Goal: Task Accomplishment & Management: Manage account settings

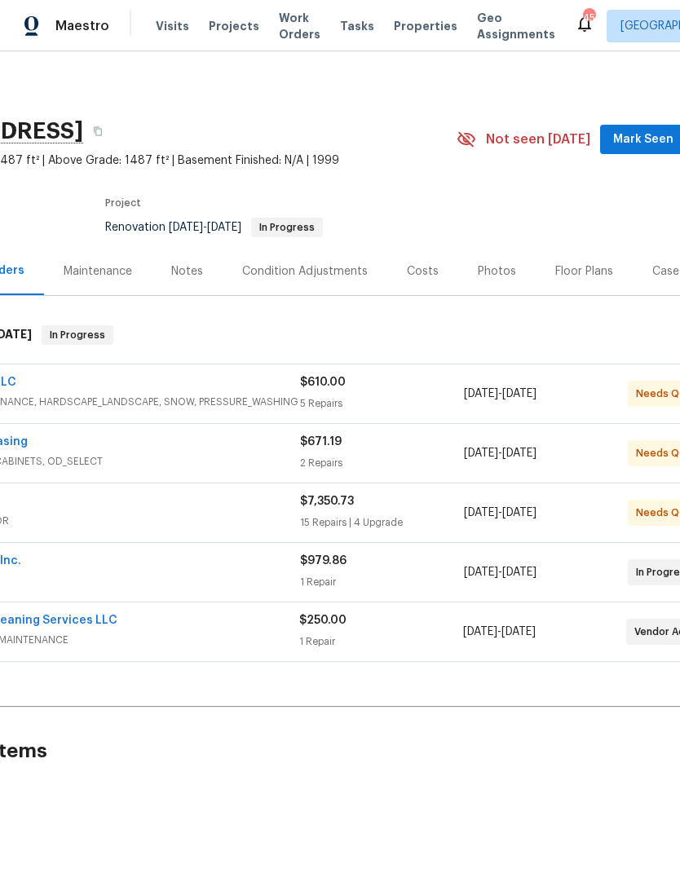
scroll to position [0, 139]
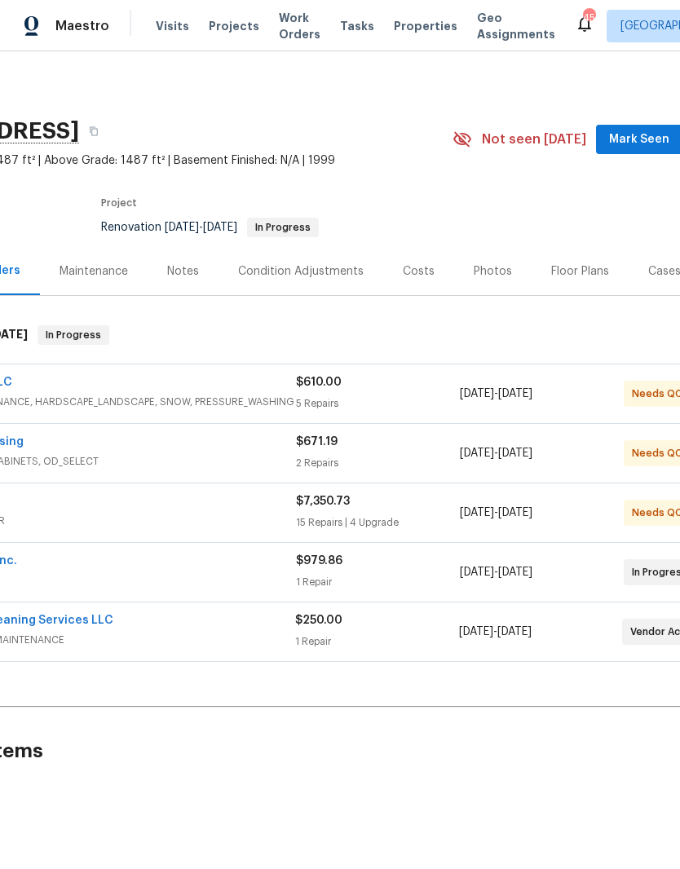
click at [634, 143] on span "Mark Seen" at bounding box center [639, 140] width 60 height 20
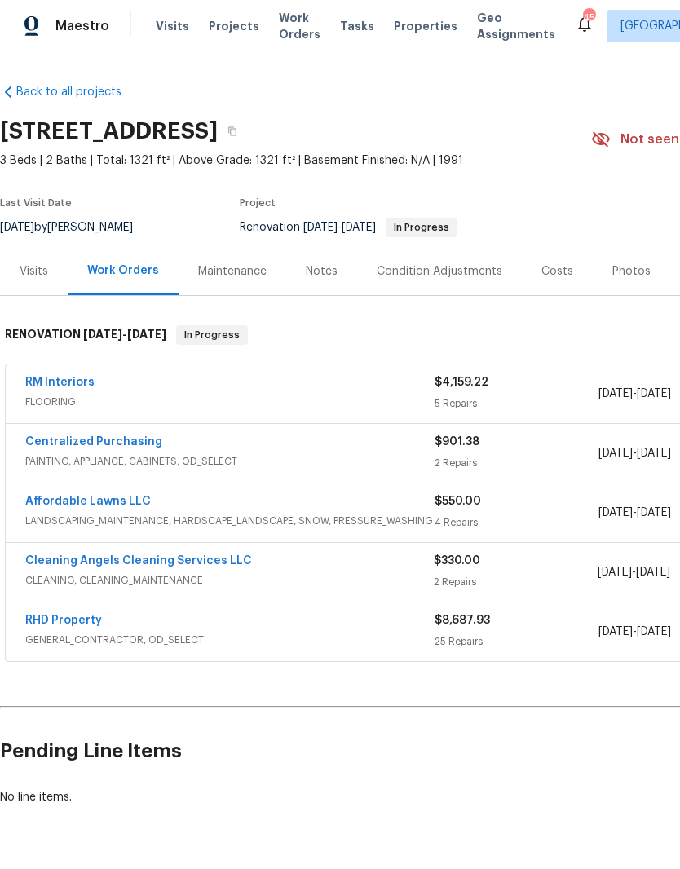
click at [57, 563] on link "Cleaning Angels Cleaning Services LLC" at bounding box center [138, 560] width 227 height 11
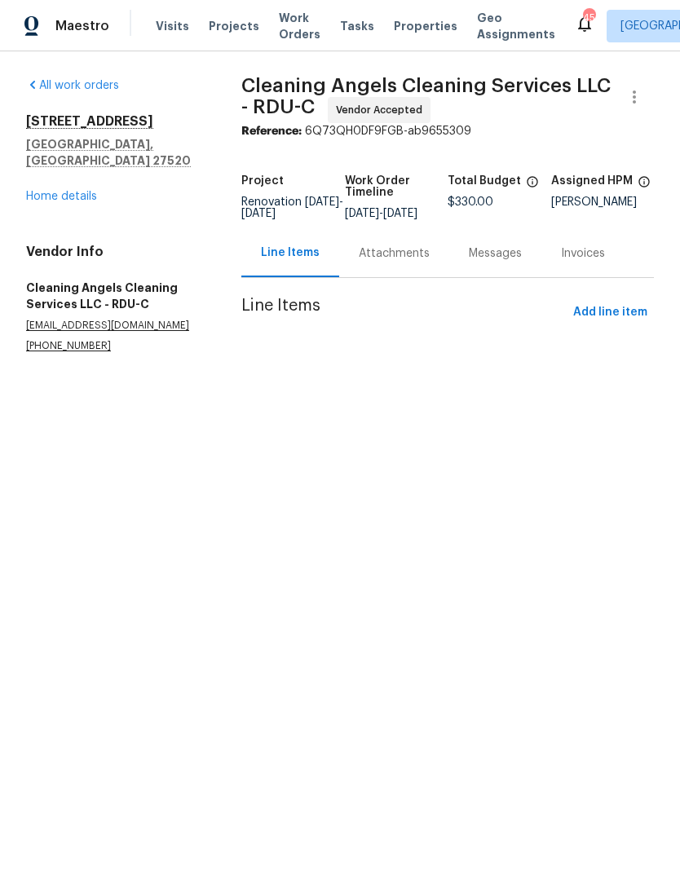
click at [400, 260] on div "Attachments" at bounding box center [394, 253] width 71 height 16
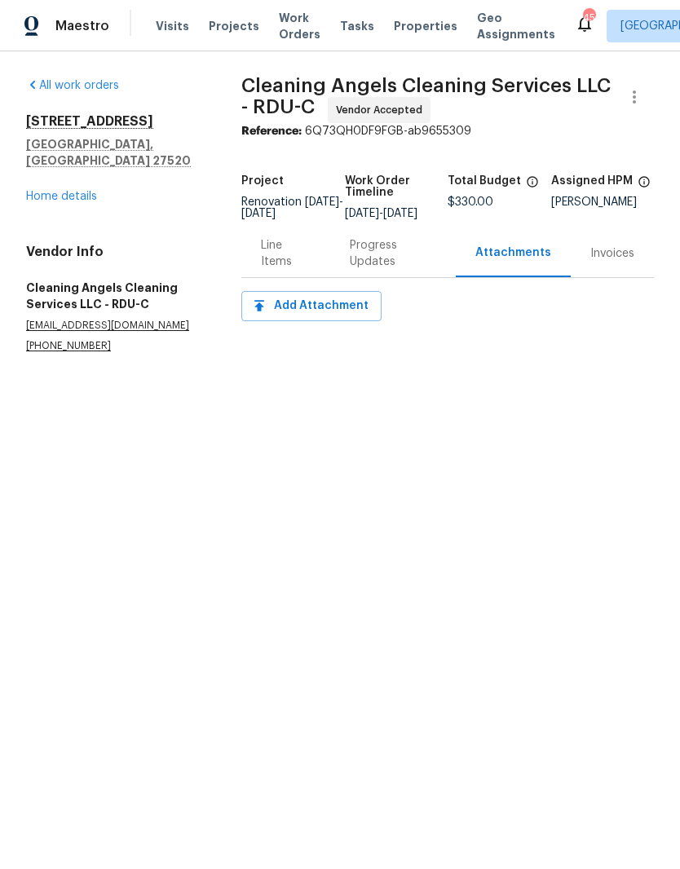
click at [376, 262] on div "Progress Updates" at bounding box center [393, 253] width 86 height 33
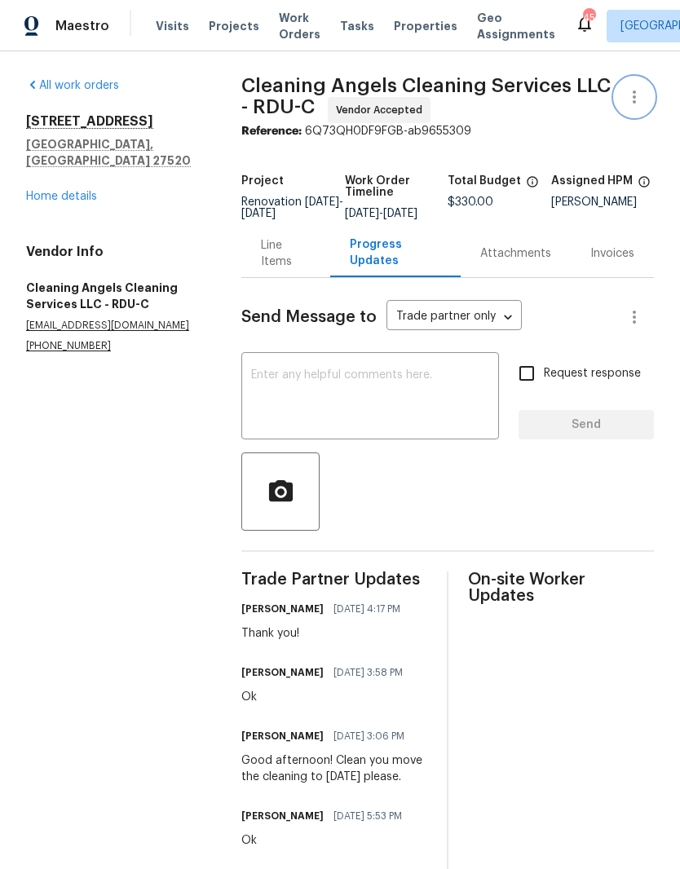
click at [631, 94] on icon "button" at bounding box center [634, 97] width 20 height 20
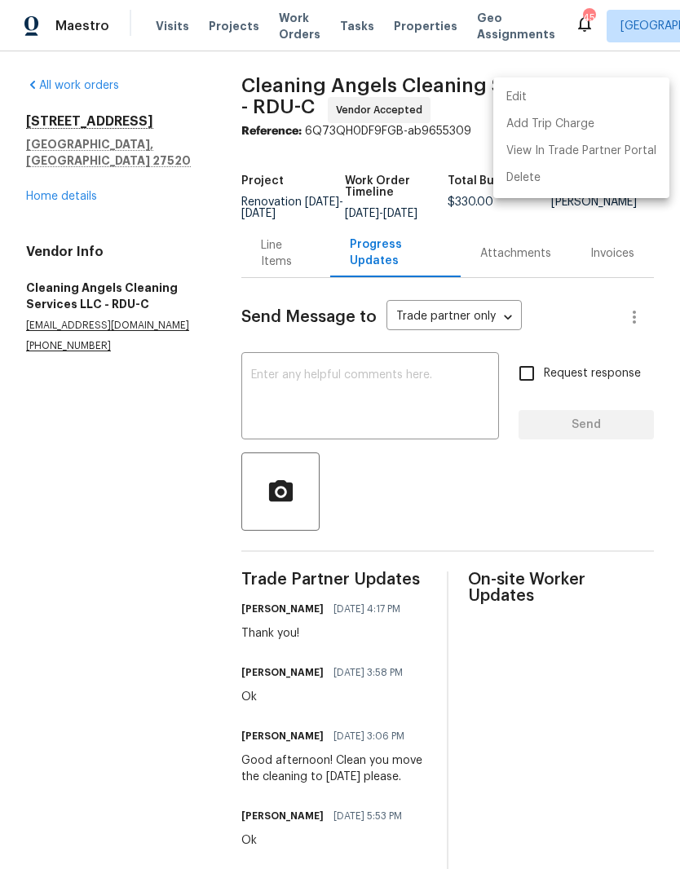
click at [598, 100] on li "Edit" at bounding box center [581, 97] width 176 height 27
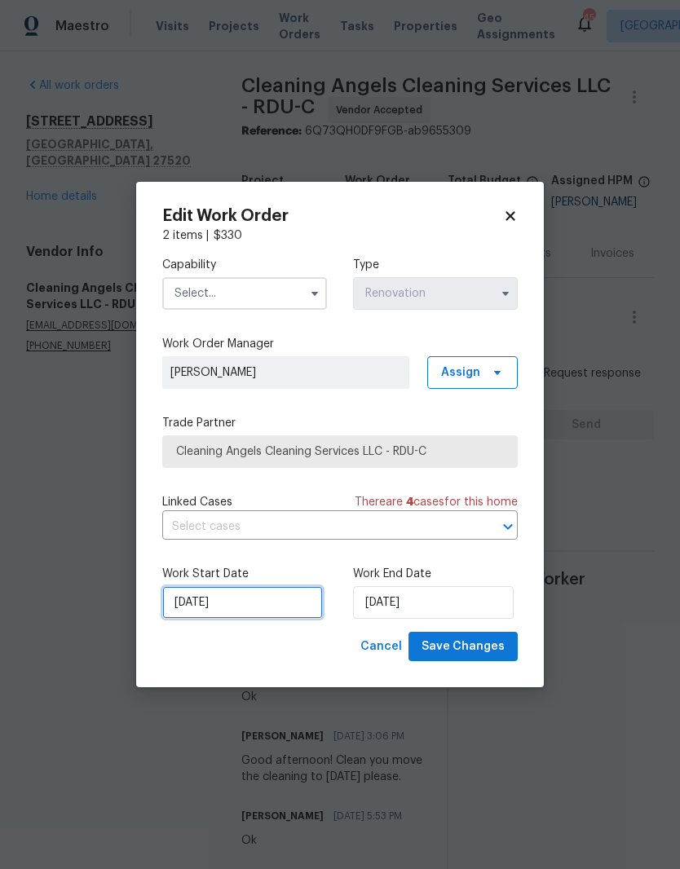
click at [244, 609] on input "[DATE]" at bounding box center [242, 602] width 161 height 33
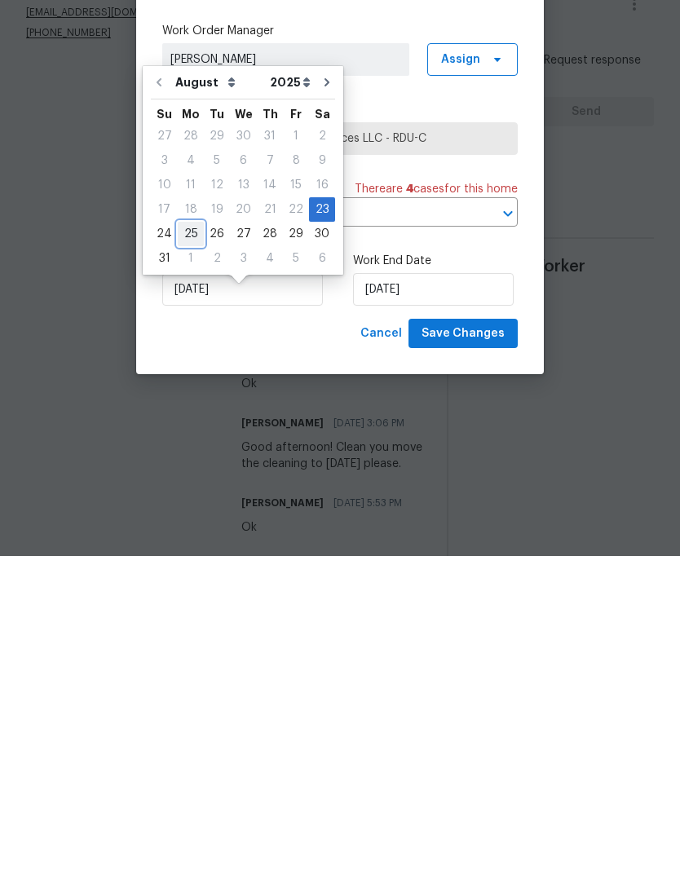
click at [183, 536] on div "25" at bounding box center [191, 547] width 26 height 23
type input "[DATE]"
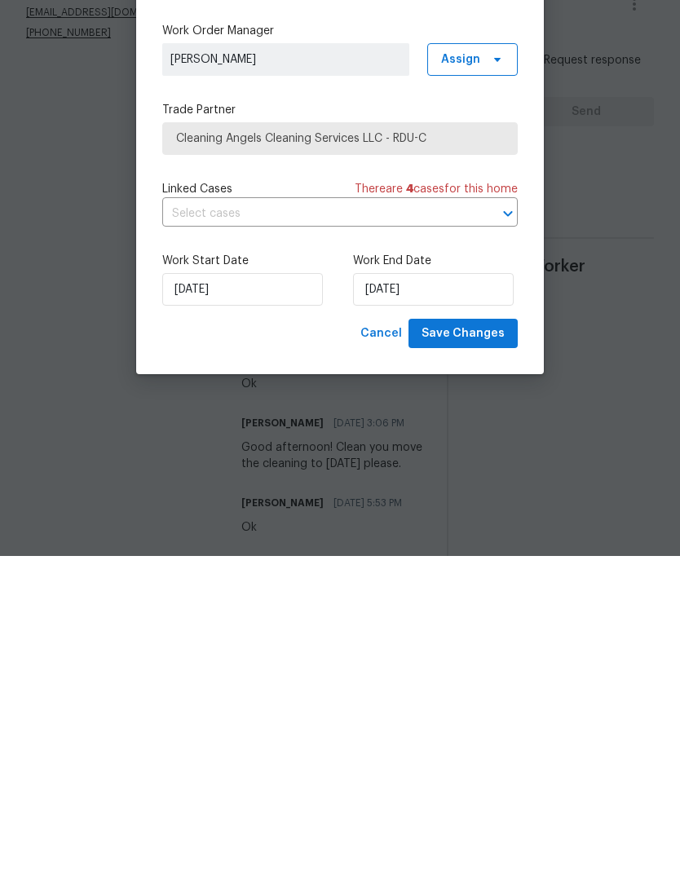
scroll to position [67, 0]
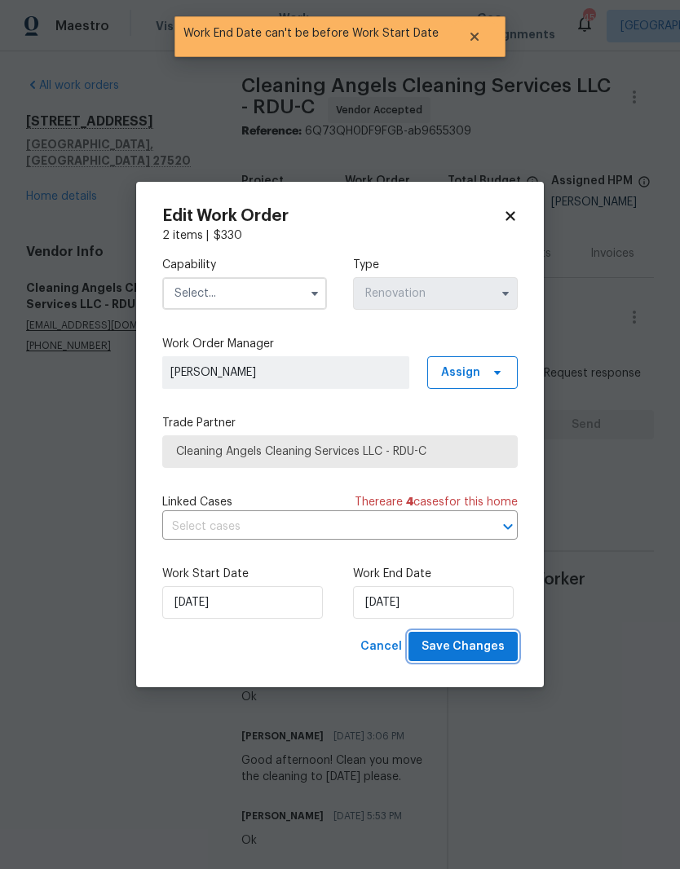
click at [492, 642] on span "Save Changes" at bounding box center [462, 647] width 83 height 20
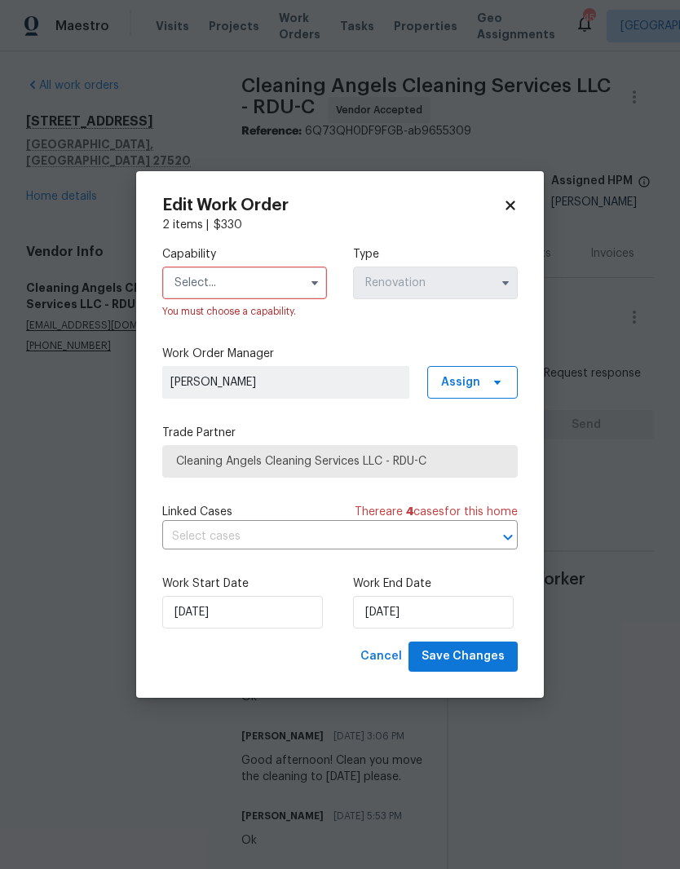
click at [282, 274] on input "text" at bounding box center [244, 283] width 165 height 33
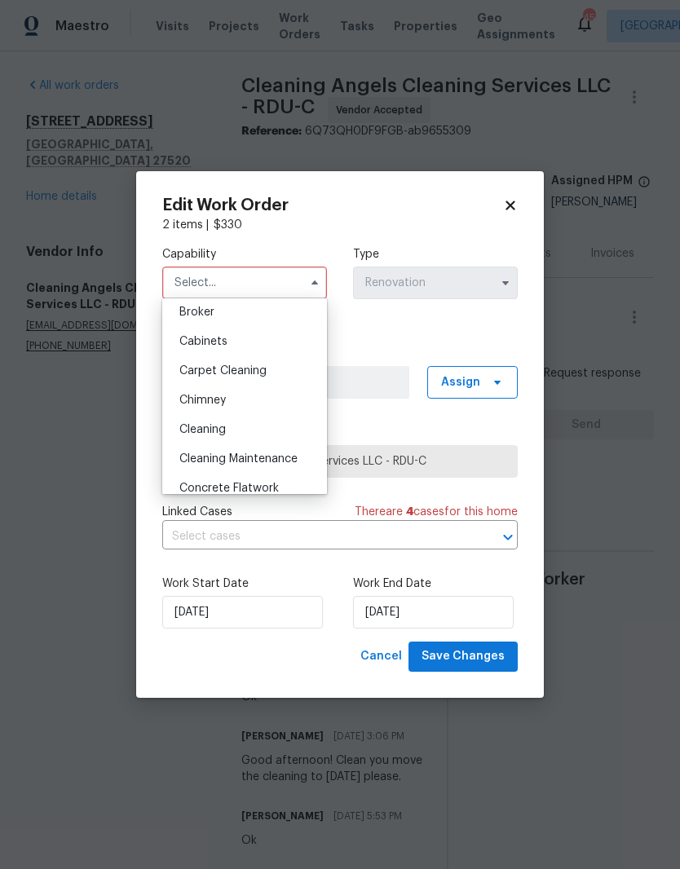
scroll to position [127, 0]
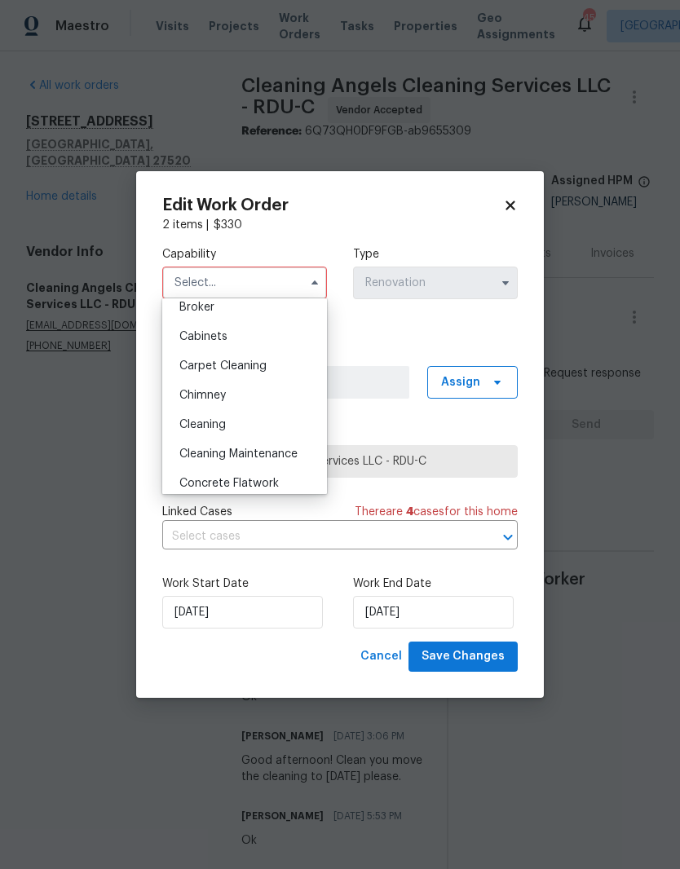
click at [191, 429] on span "Cleaning" at bounding box center [202, 424] width 46 height 11
type input "Cleaning"
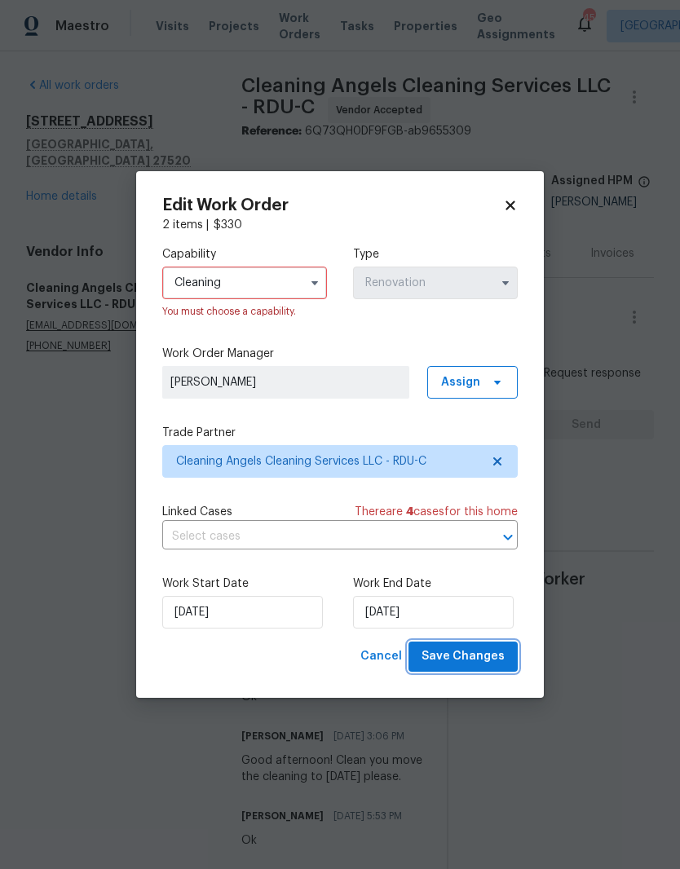
click at [501, 662] on span "Save Changes" at bounding box center [462, 656] width 83 height 20
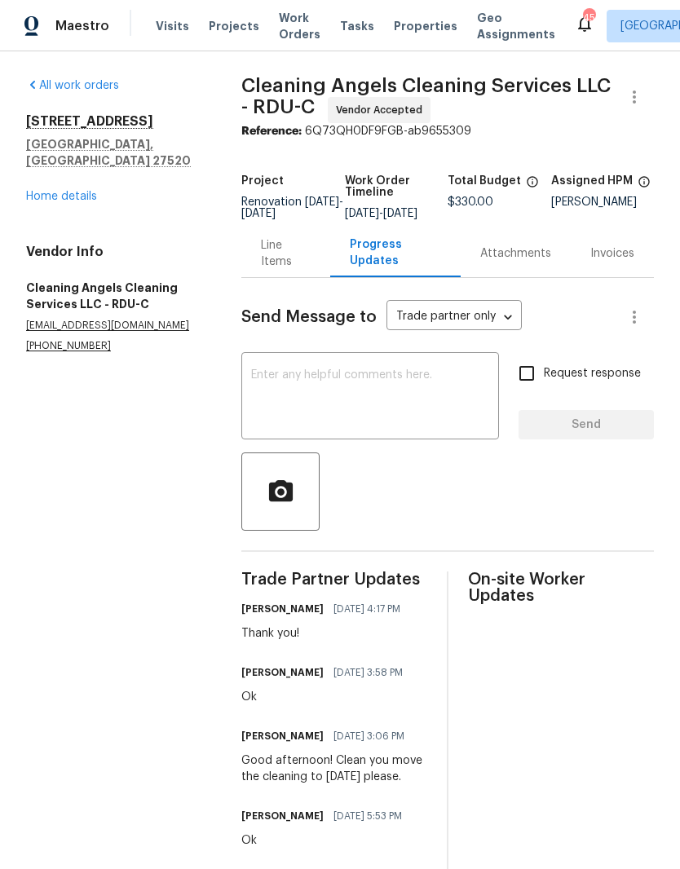
click at [60, 113] on div "[STREET_ADDRESS] Home details" at bounding box center [114, 158] width 176 height 91
click at [44, 191] on link "Home details" at bounding box center [61, 196] width 71 height 11
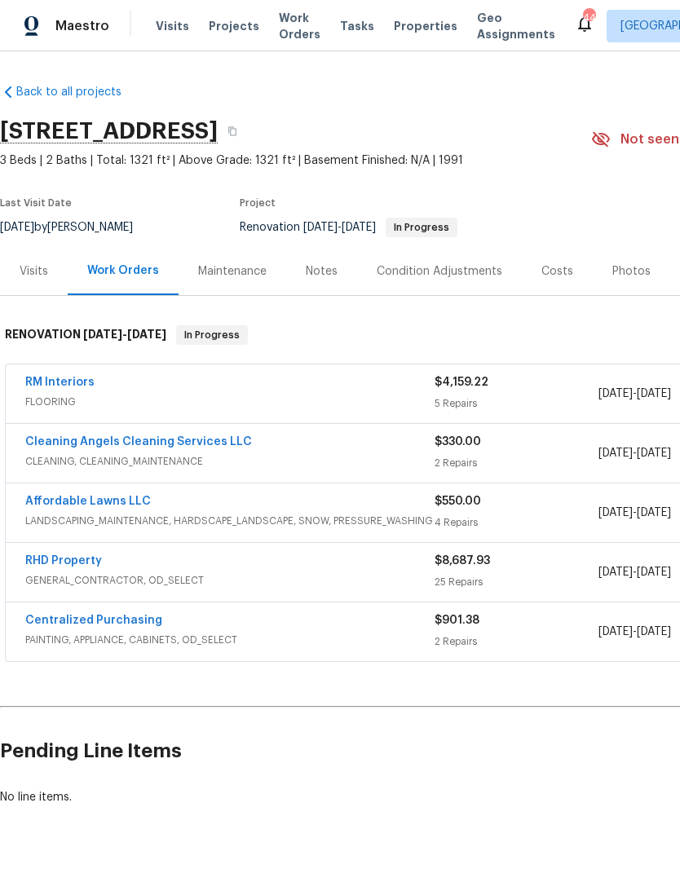
click at [38, 386] on link "RM Interiors" at bounding box center [59, 382] width 69 height 11
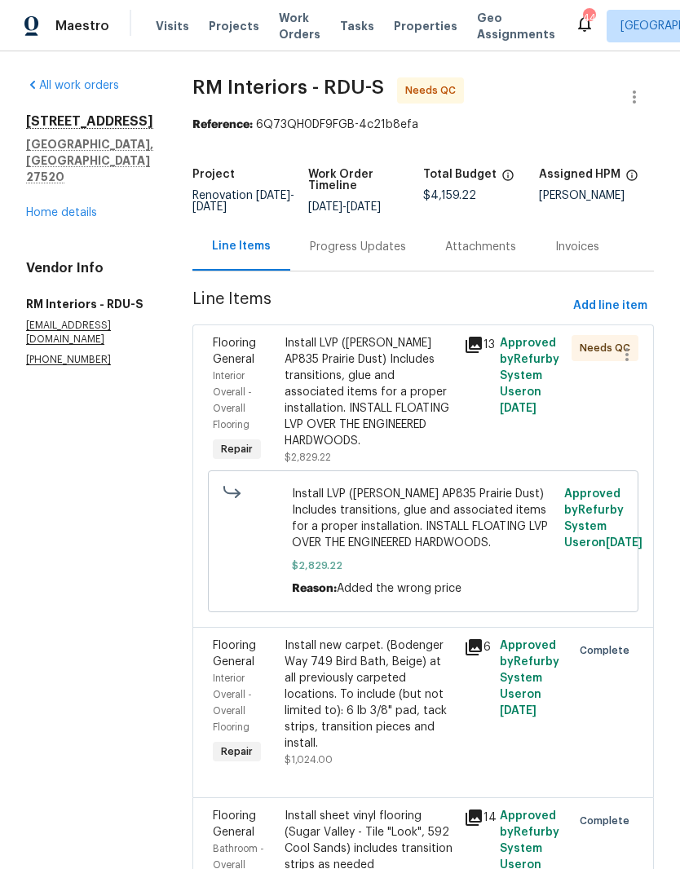
click at [435, 439] on div "Install LVP ([PERSON_NAME] AP835 Prairie Dust) Includes transitions, glue and a…" at bounding box center [370, 400] width 170 height 130
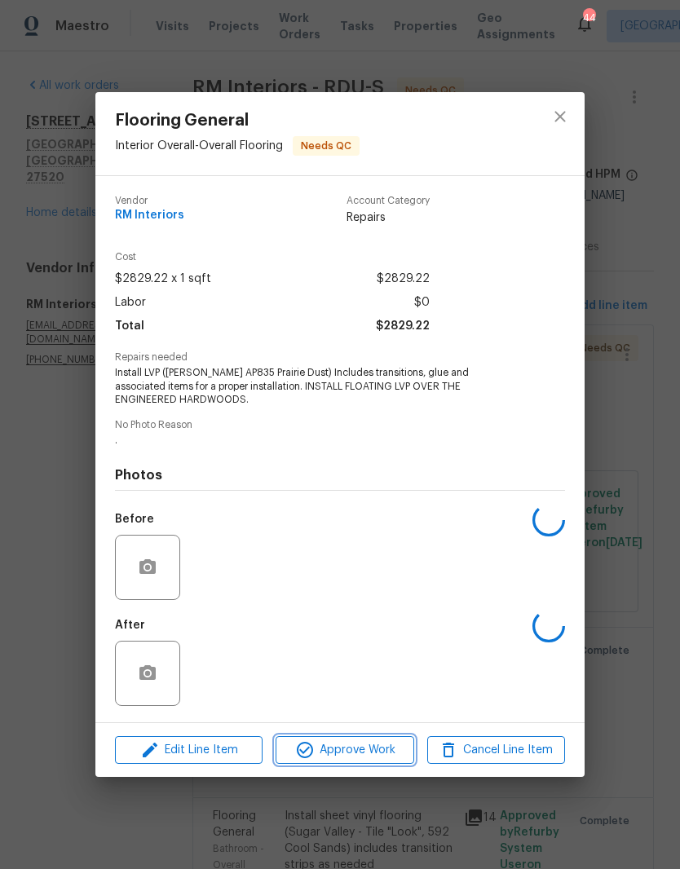
click at [385, 744] on span "Approve Work" at bounding box center [344, 750] width 128 height 20
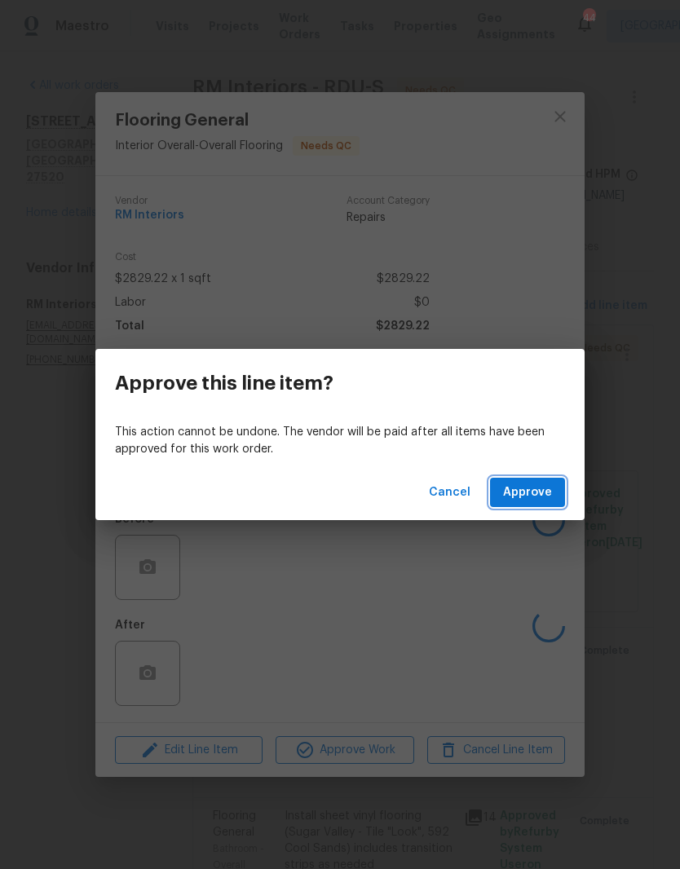
click at [539, 498] on span "Approve" at bounding box center [527, 493] width 49 height 20
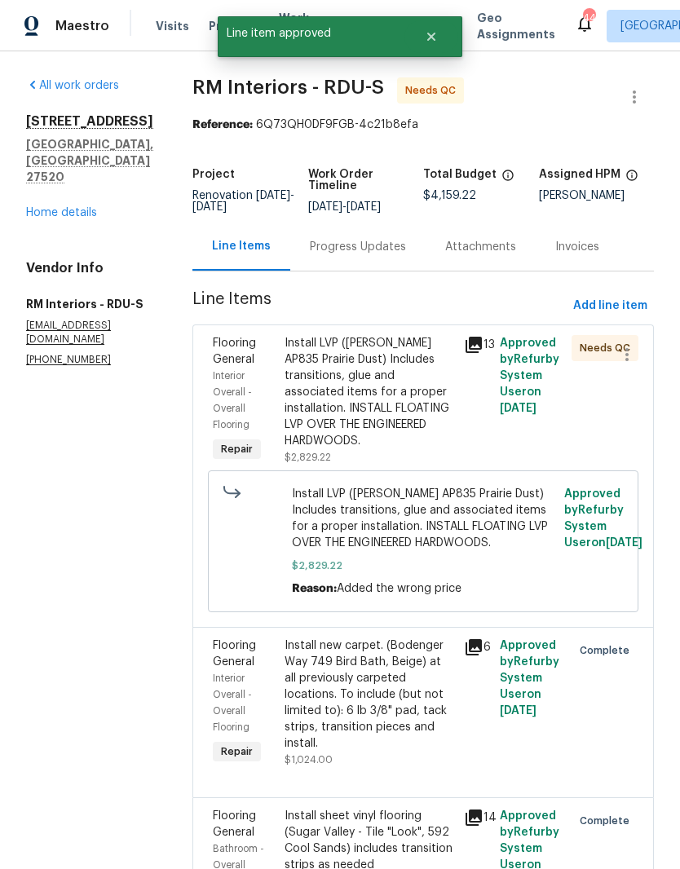
click at [403, 440] on div "Install LVP ([PERSON_NAME] AP835 Prairie Dust) Includes transitions, glue and a…" at bounding box center [370, 400] width 170 height 130
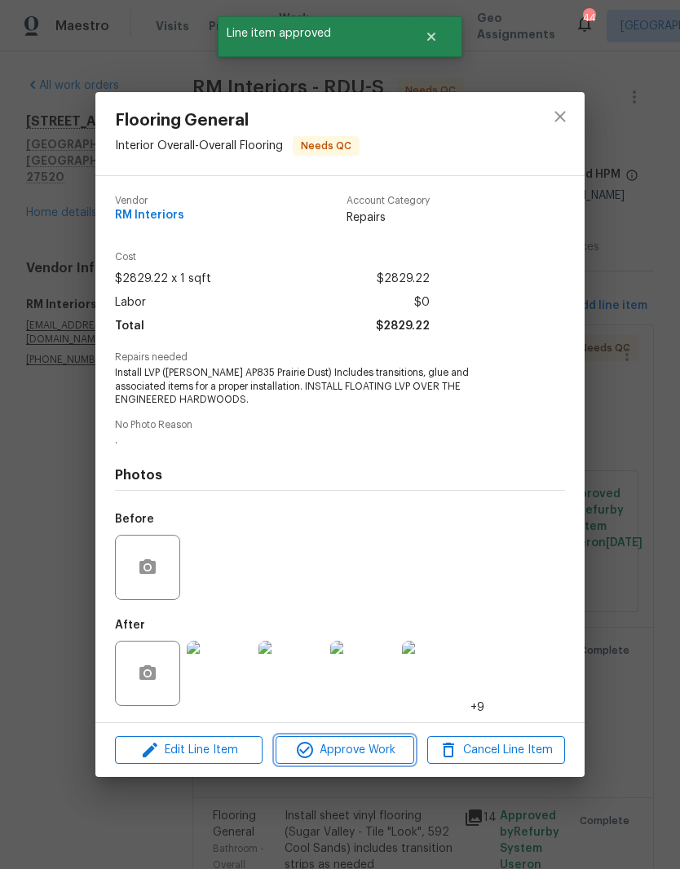
click at [399, 753] on span "Approve Work" at bounding box center [344, 750] width 128 height 20
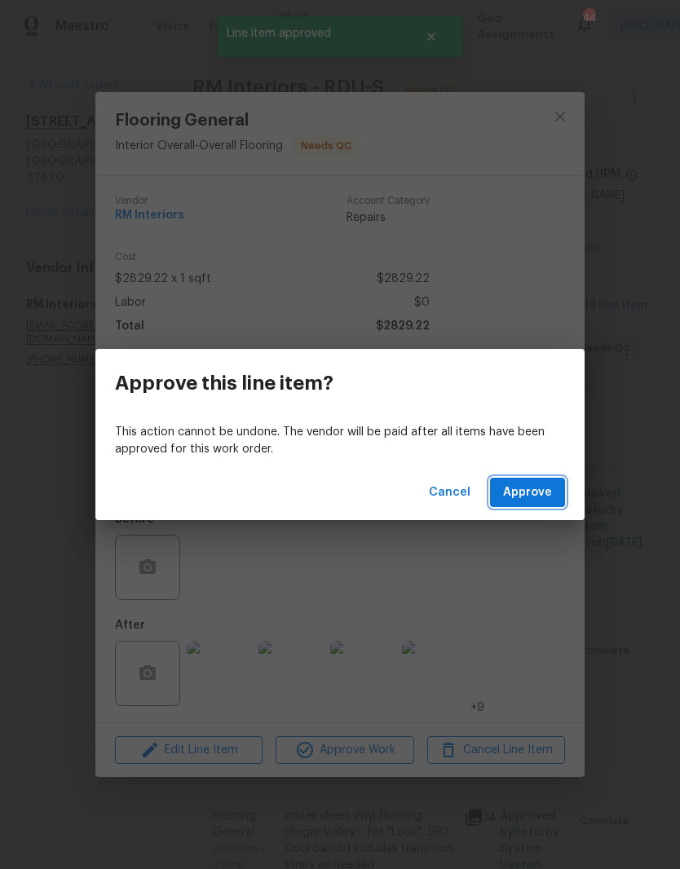
click at [554, 492] on button "Approve" at bounding box center [527, 493] width 75 height 30
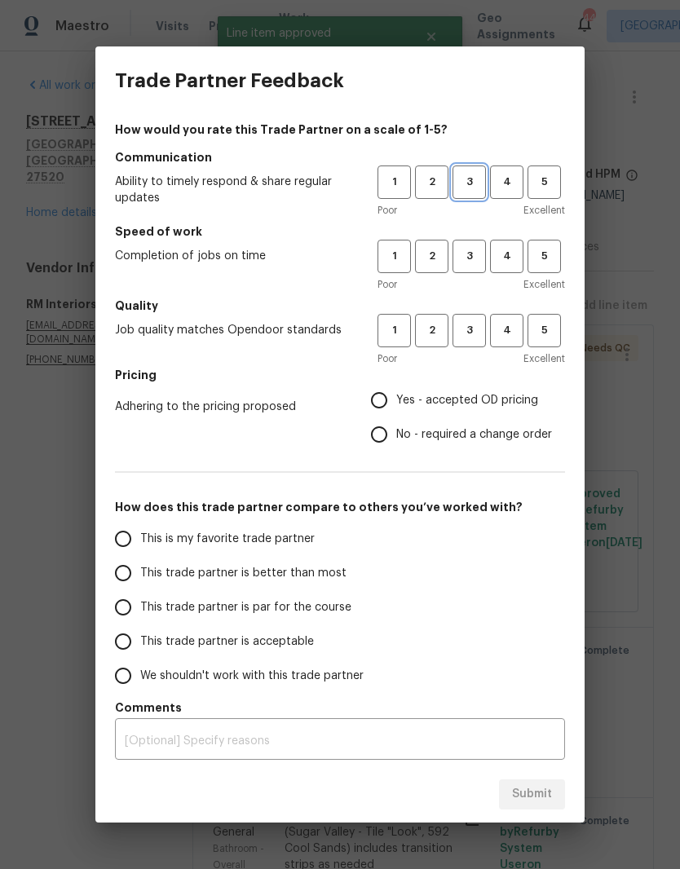
click at [471, 196] on button "3" at bounding box center [468, 181] width 33 height 33
click at [465, 254] on span "3" at bounding box center [469, 256] width 30 height 19
click at [477, 338] on span "3" at bounding box center [469, 330] width 30 height 19
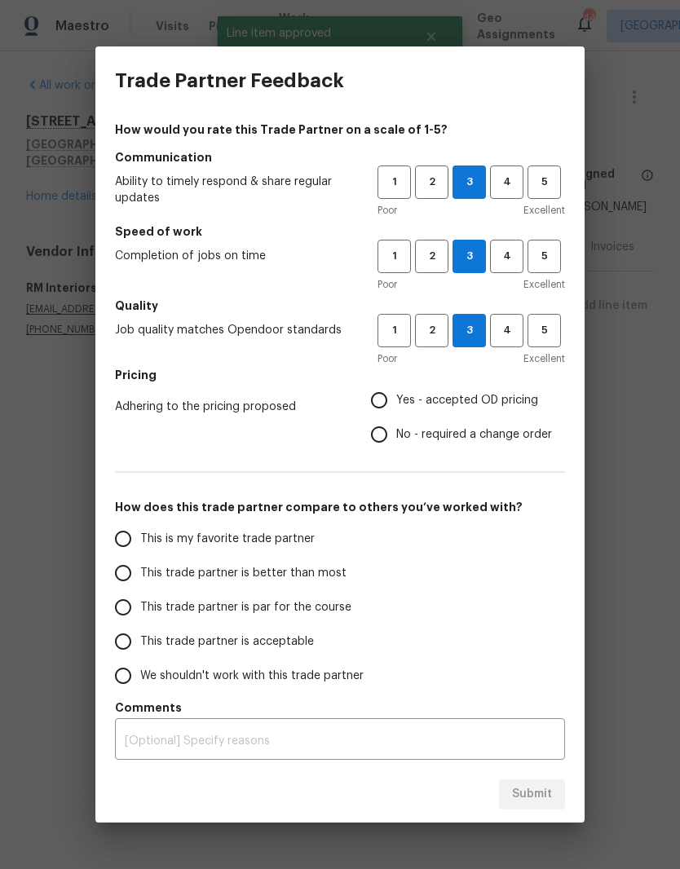
click at [515, 396] on span "Yes - accepted OD pricing" at bounding box center [467, 400] width 142 height 17
click at [396, 396] on input "Yes - accepted OD pricing" at bounding box center [379, 400] width 34 height 34
radio input "true"
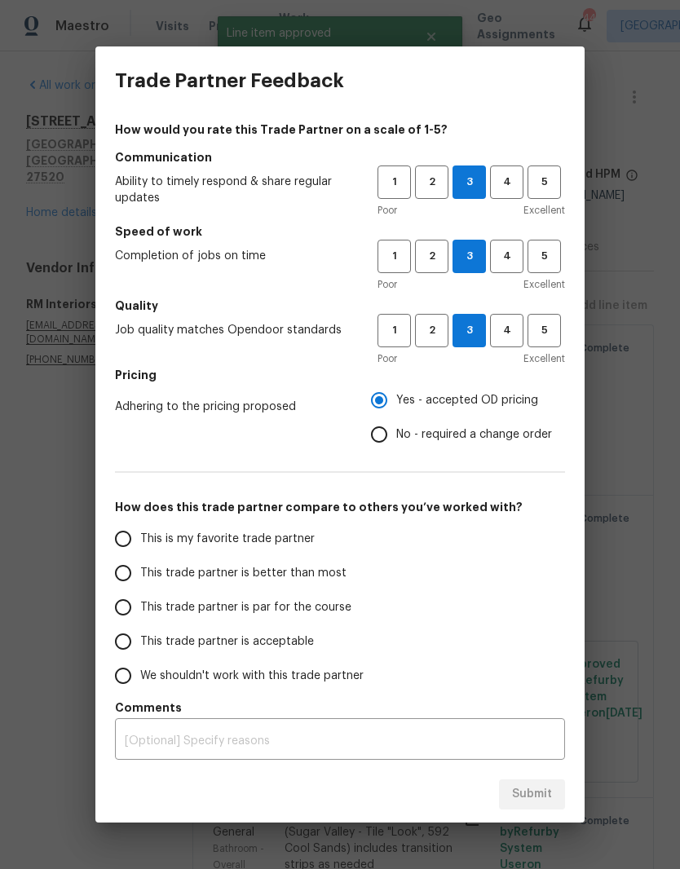
click at [323, 646] on label "This trade partner is acceptable" at bounding box center [235, 641] width 258 height 34
click at [140, 646] on input "This trade partner is acceptable" at bounding box center [123, 641] width 34 height 34
click at [562, 796] on button "Submit" at bounding box center [532, 794] width 66 height 30
radio input "true"
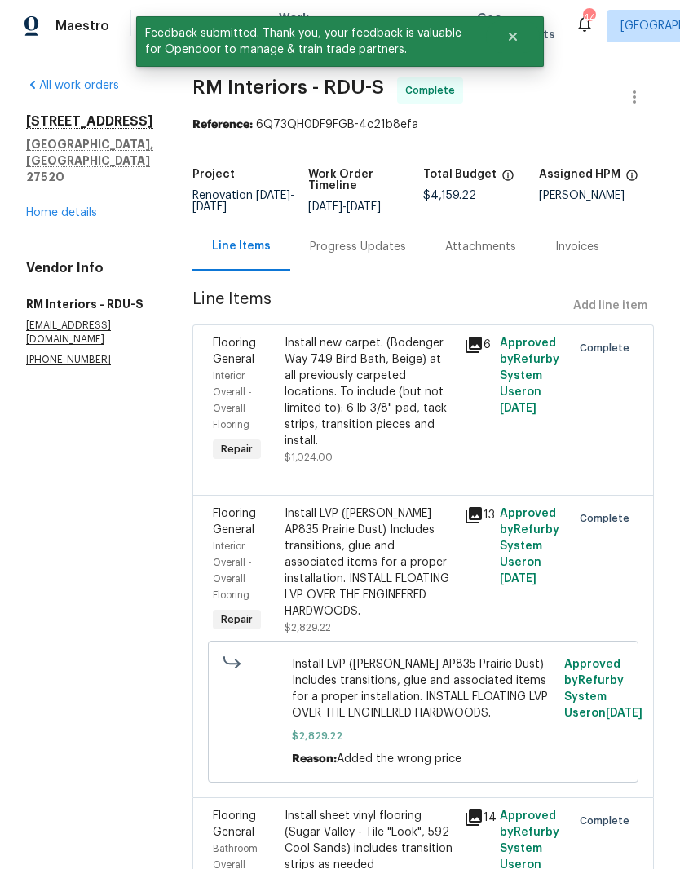
click at [74, 207] on link "Home details" at bounding box center [61, 212] width 71 height 11
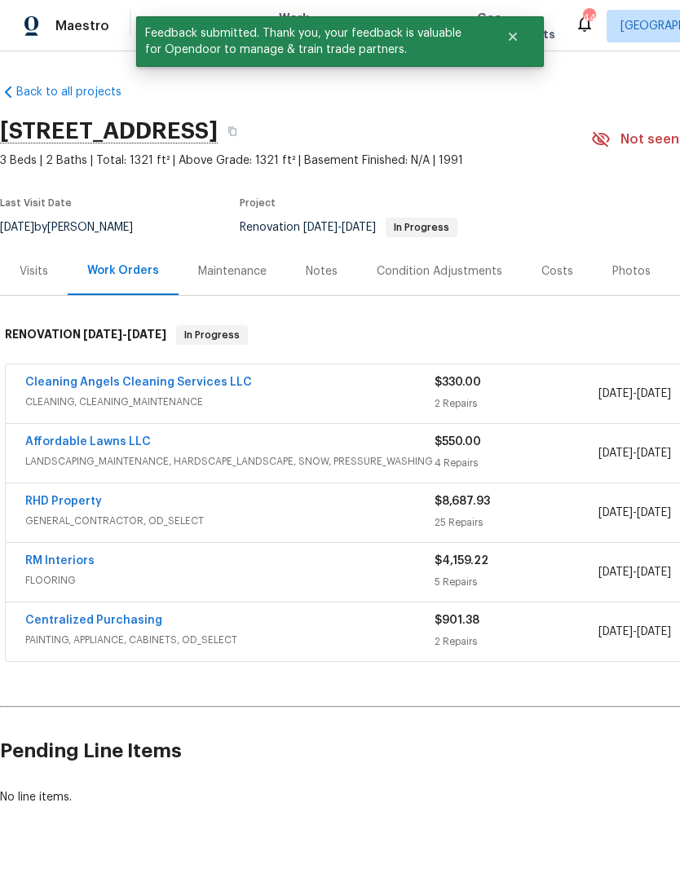
click at [109, 456] on span "LANDSCAPING_MAINTENANCE, HARDSCAPE_LANDSCAPE, SNOW, PRESSURE_WASHING" at bounding box center [229, 461] width 409 height 16
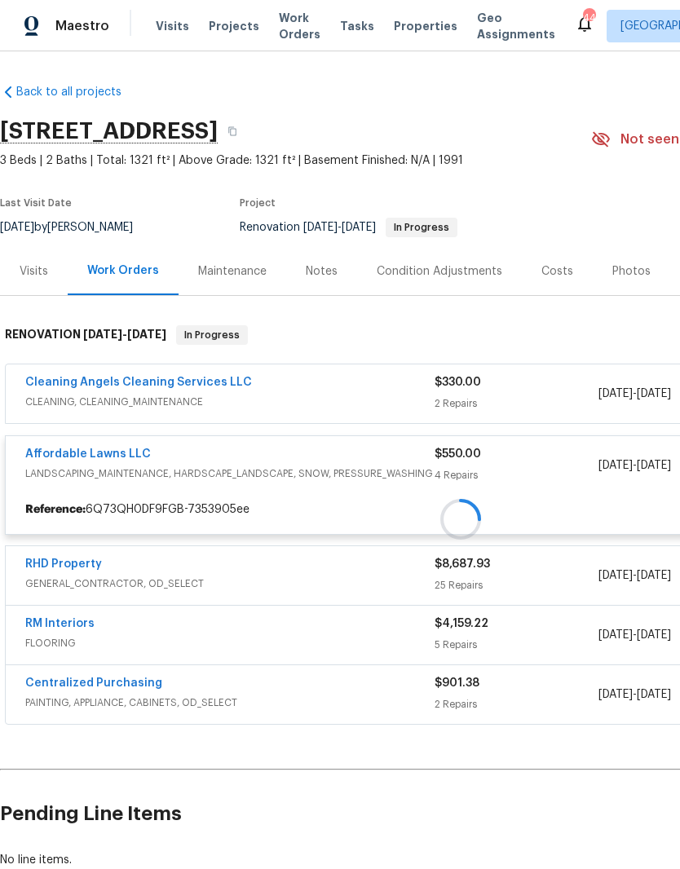
click at [117, 461] on div at bounding box center [460, 519] width 921 height 421
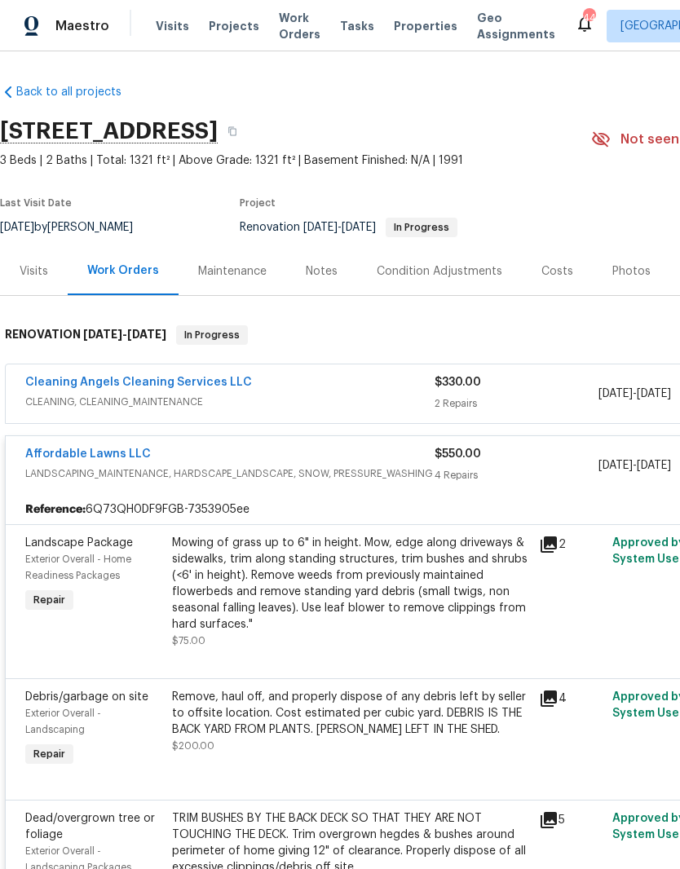
click at [117, 459] on link "Affordable Lawns LLC" at bounding box center [88, 453] width 126 height 11
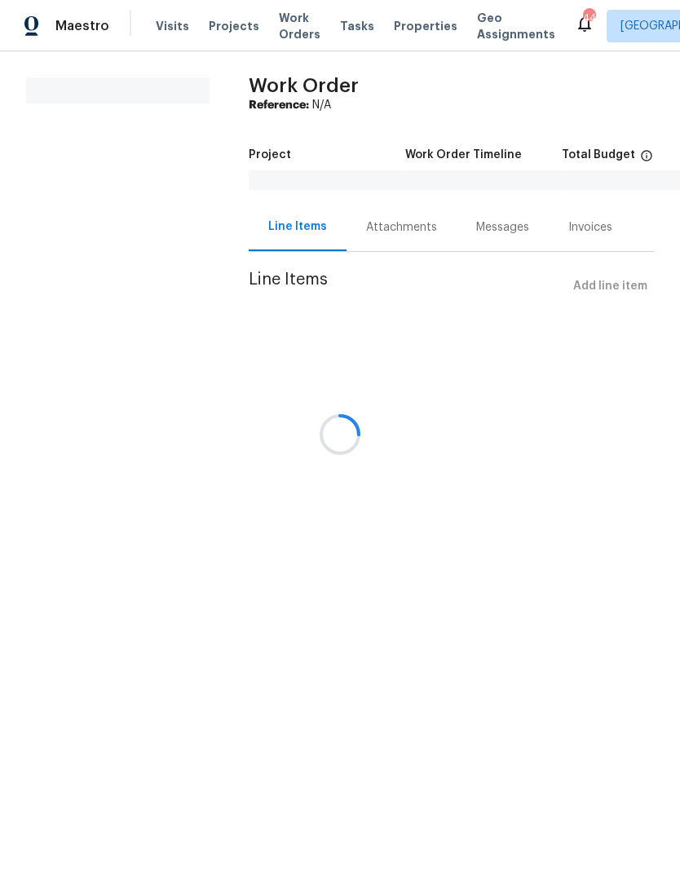
click at [630, 293] on div at bounding box center [340, 434] width 680 height 869
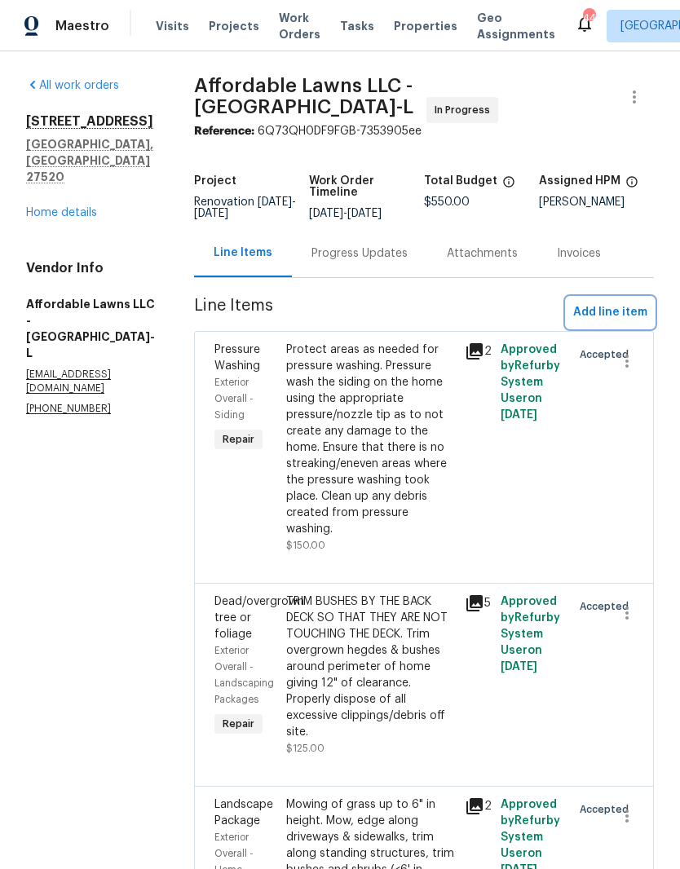
click at [631, 328] on button "Add line item" at bounding box center [610, 313] width 87 height 30
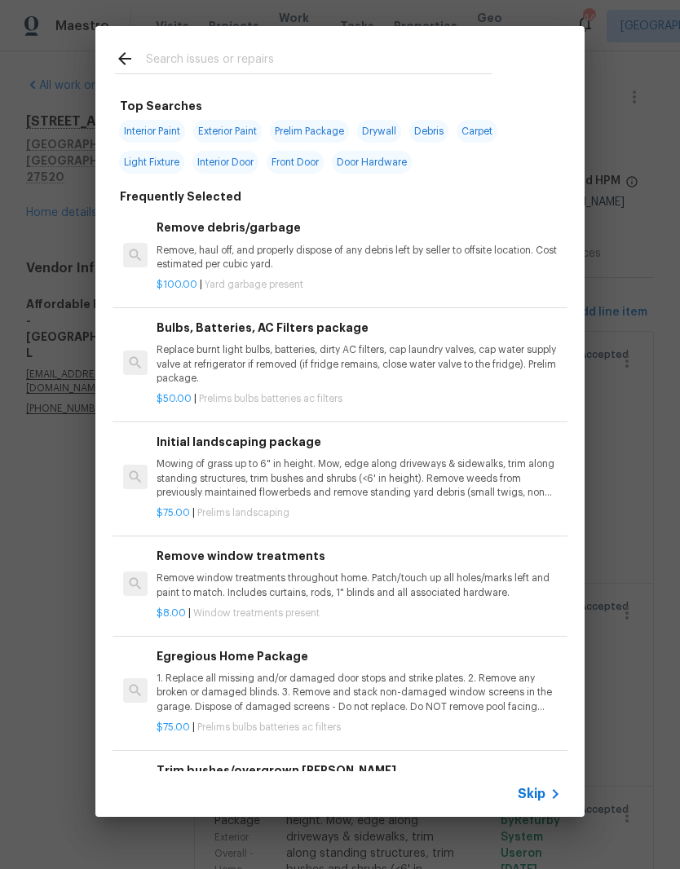
click at [342, 56] on input "text" at bounding box center [319, 61] width 346 height 24
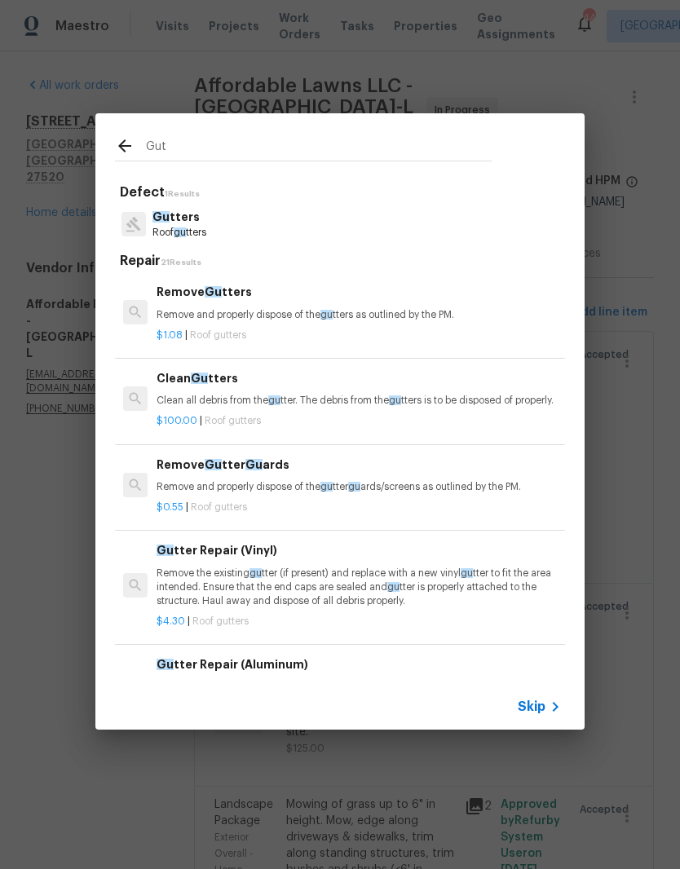
type input "[PERSON_NAME]"
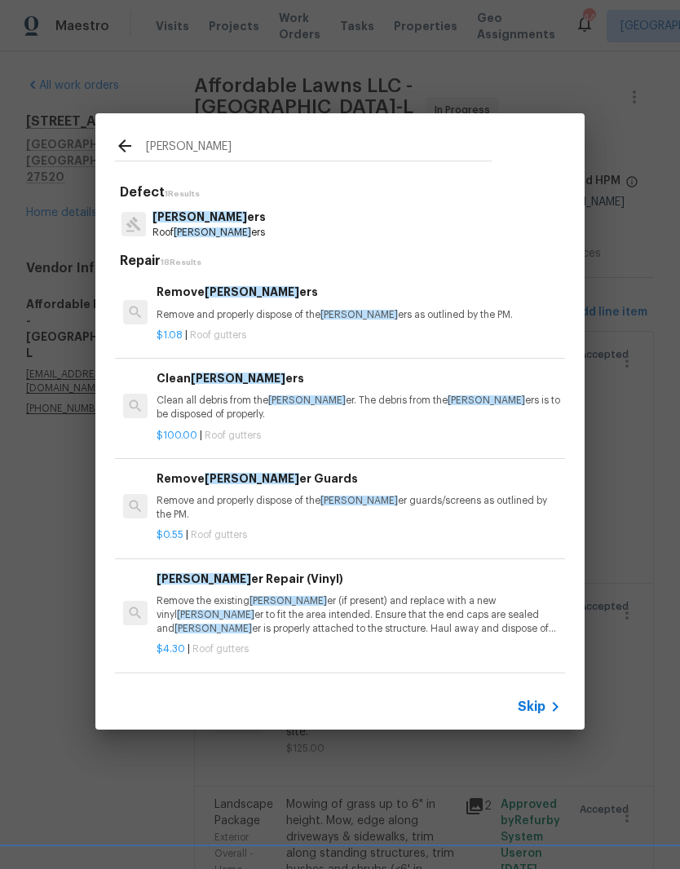
click at [375, 423] on div "$100.00 | Roof gutters" at bounding box center [359, 432] width 404 height 20
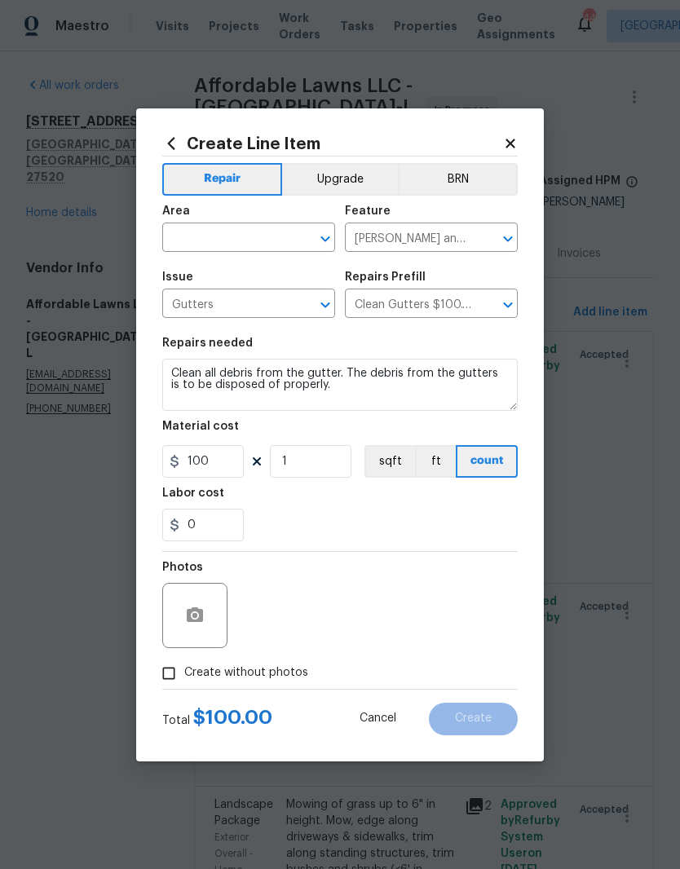
click at [375, 423] on section "Repairs needed Clean all debris from the gutter. The debris from the gutters is…" at bounding box center [339, 439] width 355 height 223
click at [251, 235] on input "text" at bounding box center [225, 239] width 127 height 25
click at [297, 299] on li "Exterior Overall" at bounding box center [248, 302] width 173 height 27
type input "Exterior Overall"
click at [329, 517] on div "0" at bounding box center [339, 525] width 355 height 33
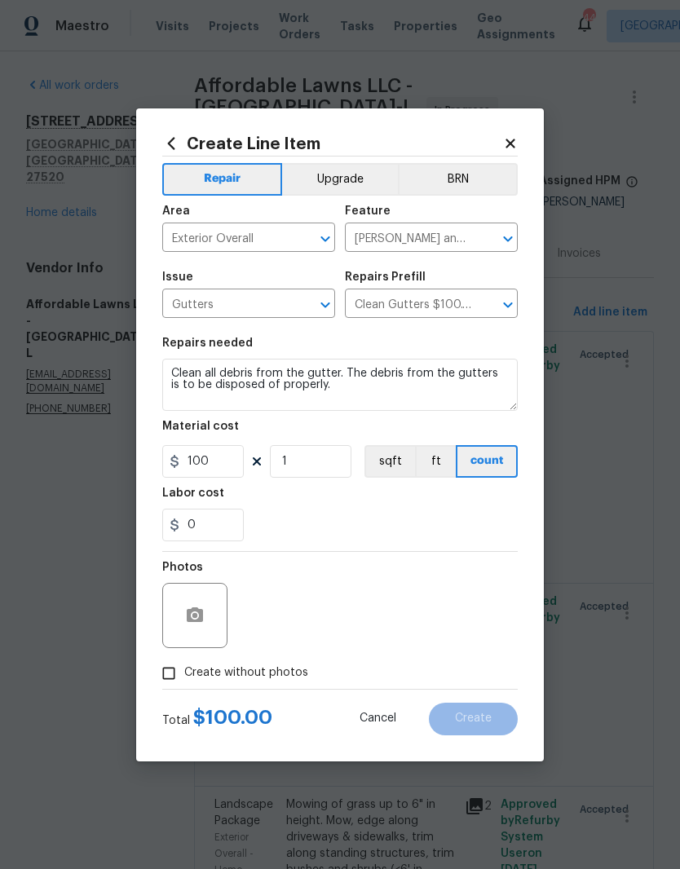
click at [175, 677] on input "Create without photos" at bounding box center [168, 673] width 31 height 31
checkbox input "true"
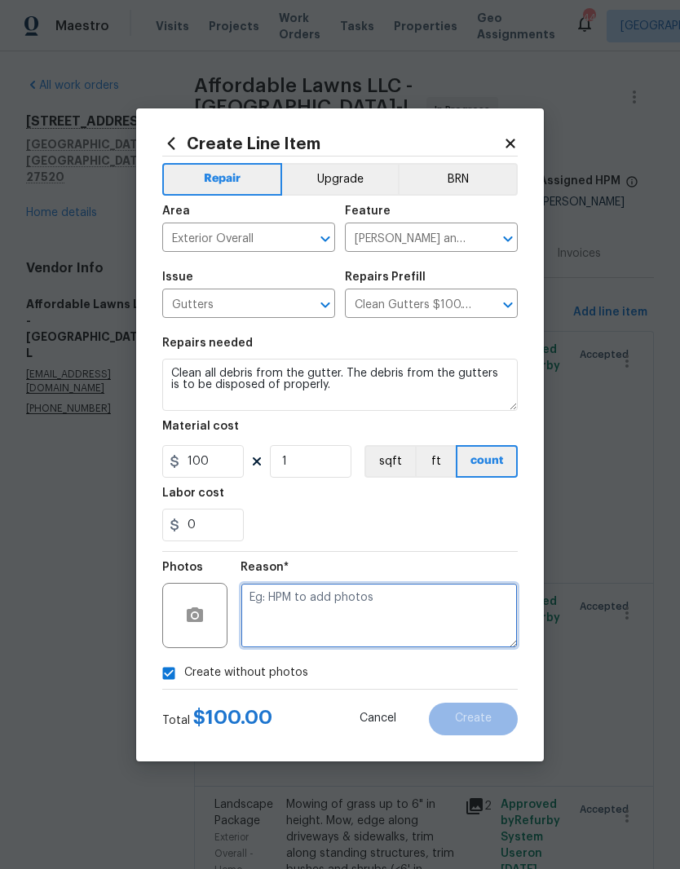
click at [433, 621] on textarea at bounding box center [378, 615] width 277 height 65
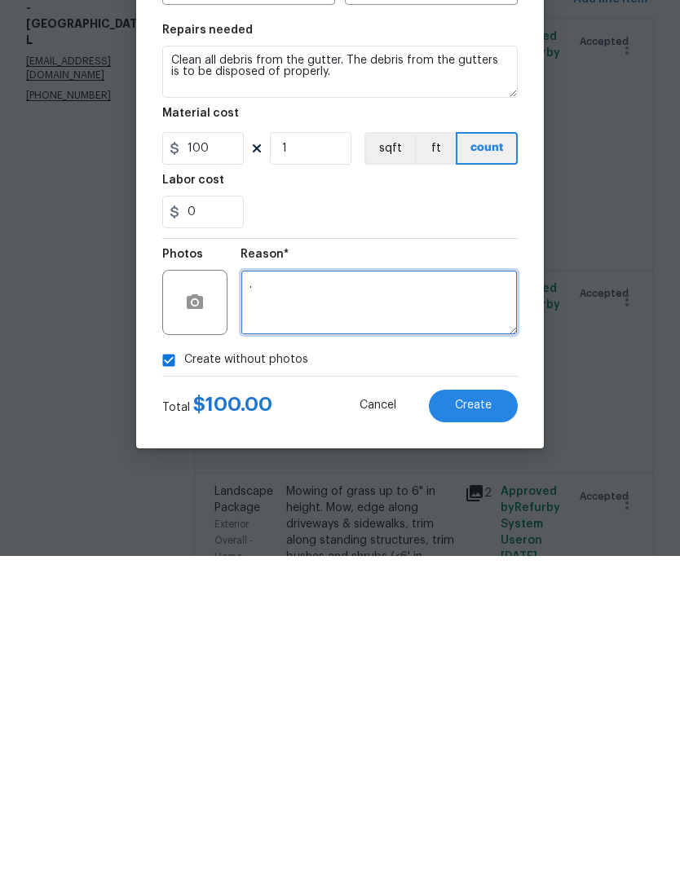
type textarea "."
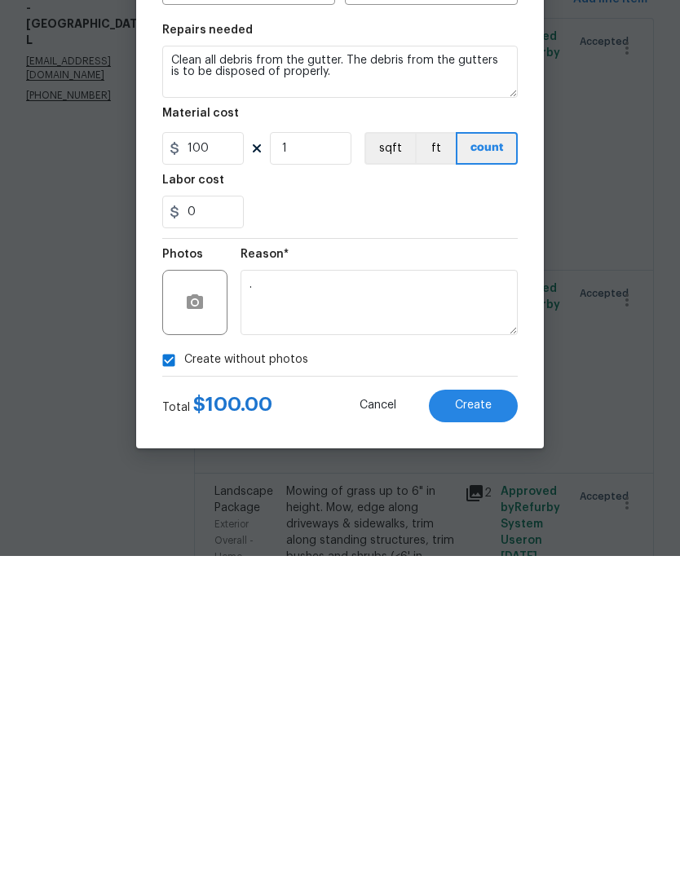
click at [499, 703] on button "Create" at bounding box center [473, 719] width 89 height 33
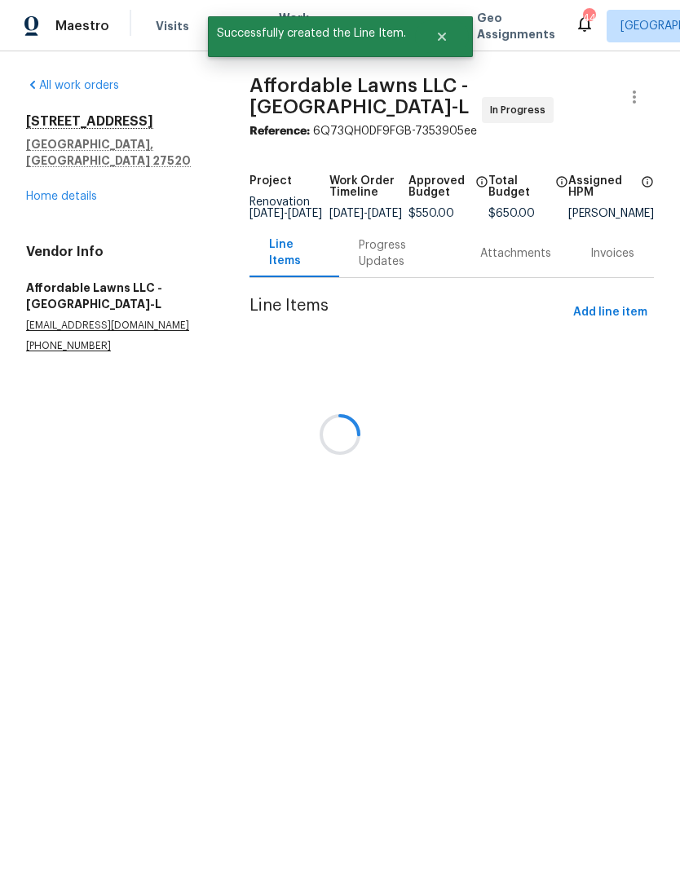
scroll to position [0, 0]
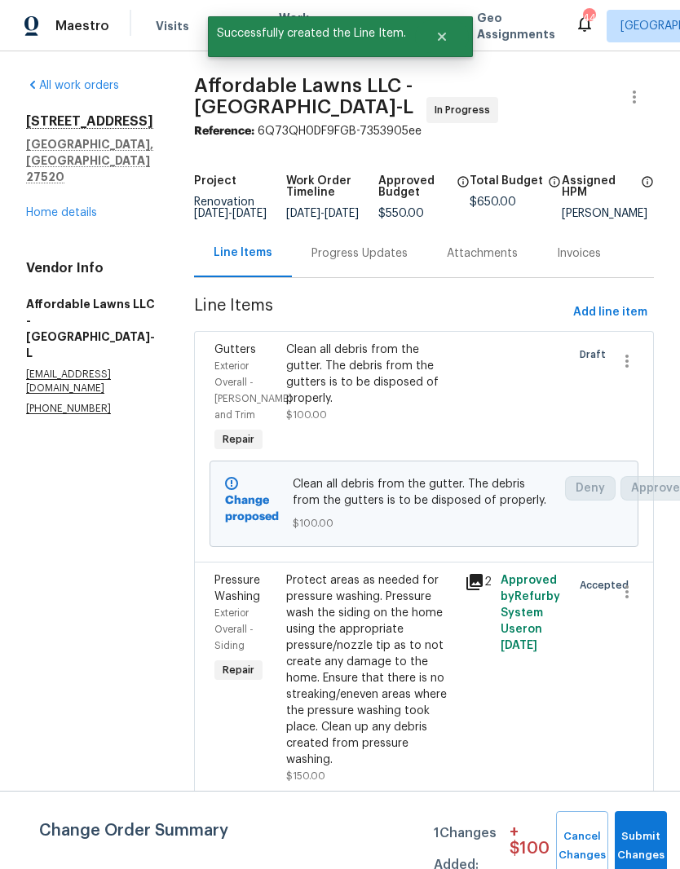
click at [646, 844] on span "Submit Changes" at bounding box center [641, 845] width 36 height 37
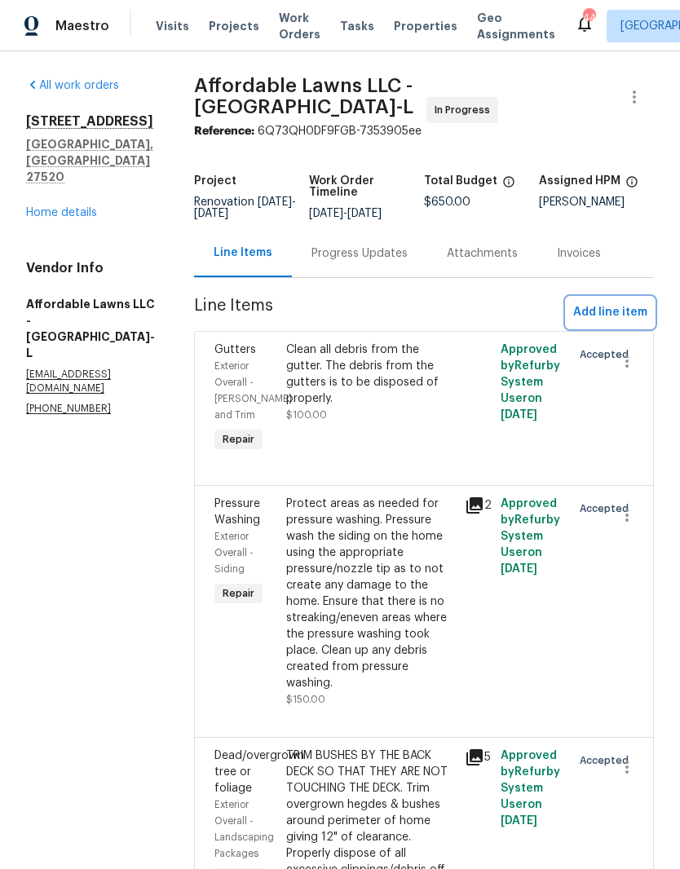
click at [642, 319] on span "Add line item" at bounding box center [610, 312] width 74 height 20
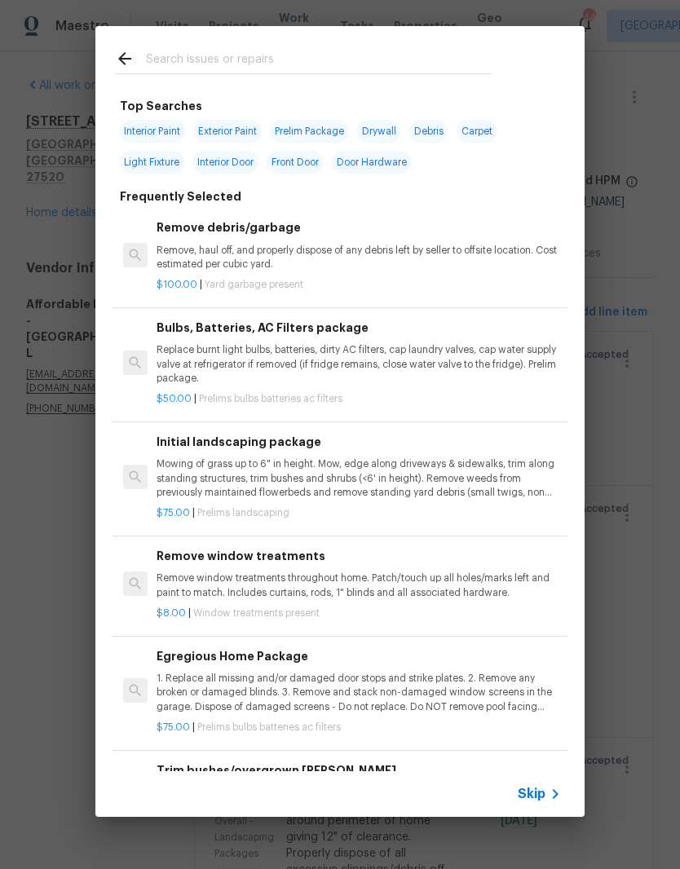
click at [336, 51] on input "text" at bounding box center [319, 61] width 346 height 24
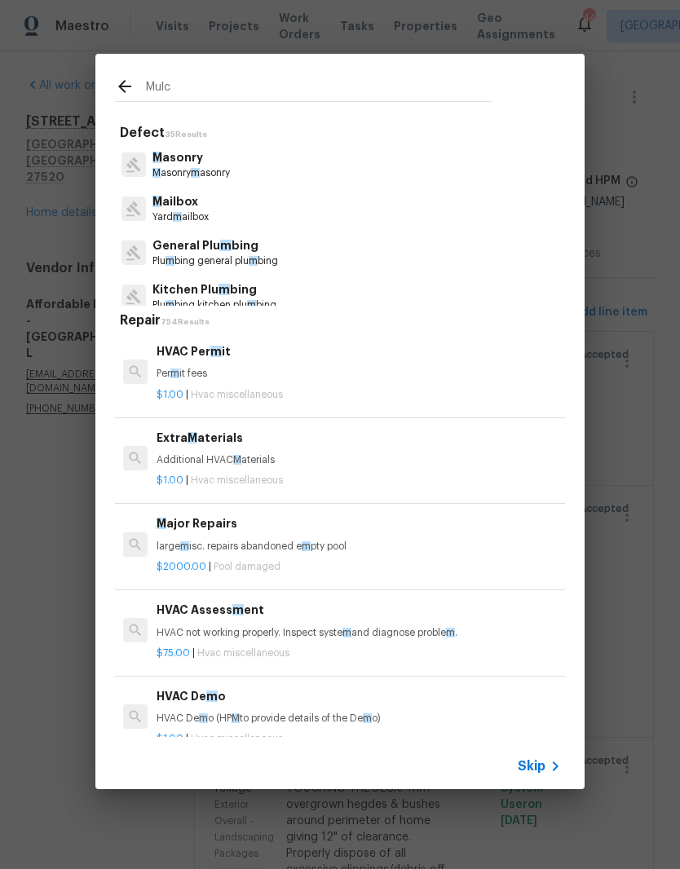
type input "Mulch"
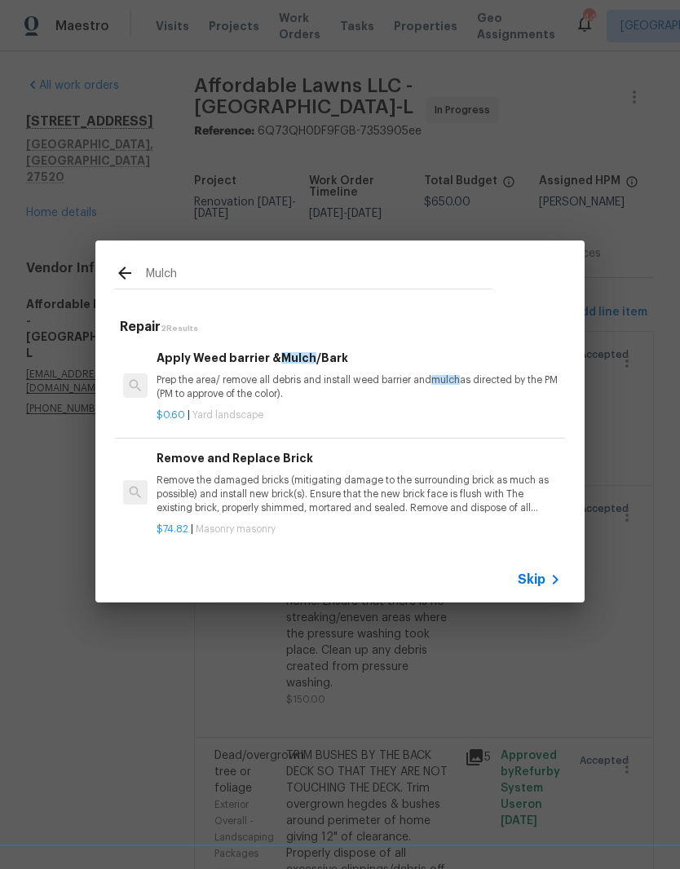
click at [364, 412] on p "$0.60 | Yard landscape" at bounding box center [359, 415] width 404 height 14
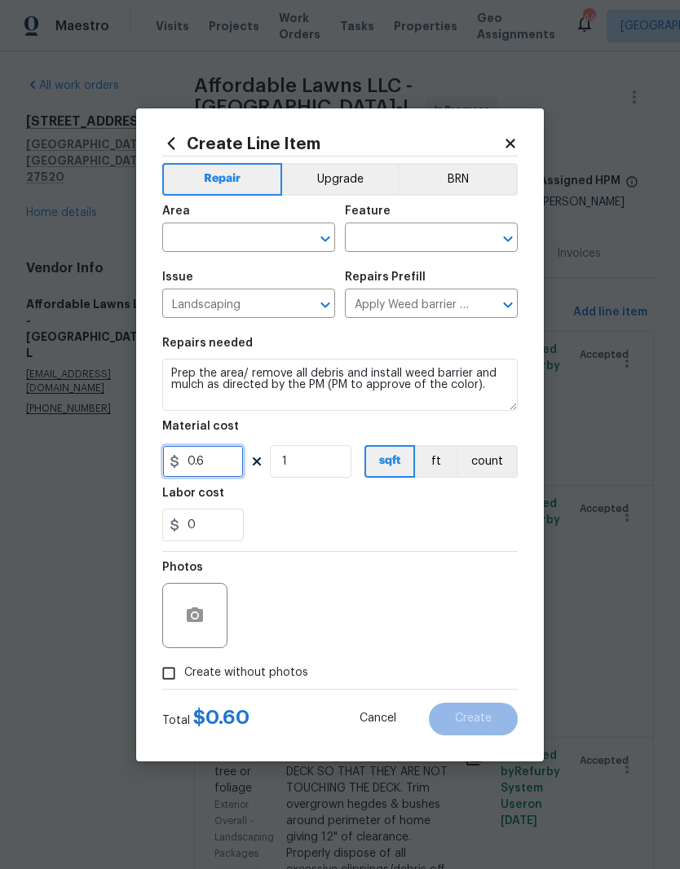
click at [218, 466] on input "0.6" at bounding box center [203, 461] width 82 height 33
type input "250"
click at [269, 241] on input "text" at bounding box center [225, 239] width 127 height 25
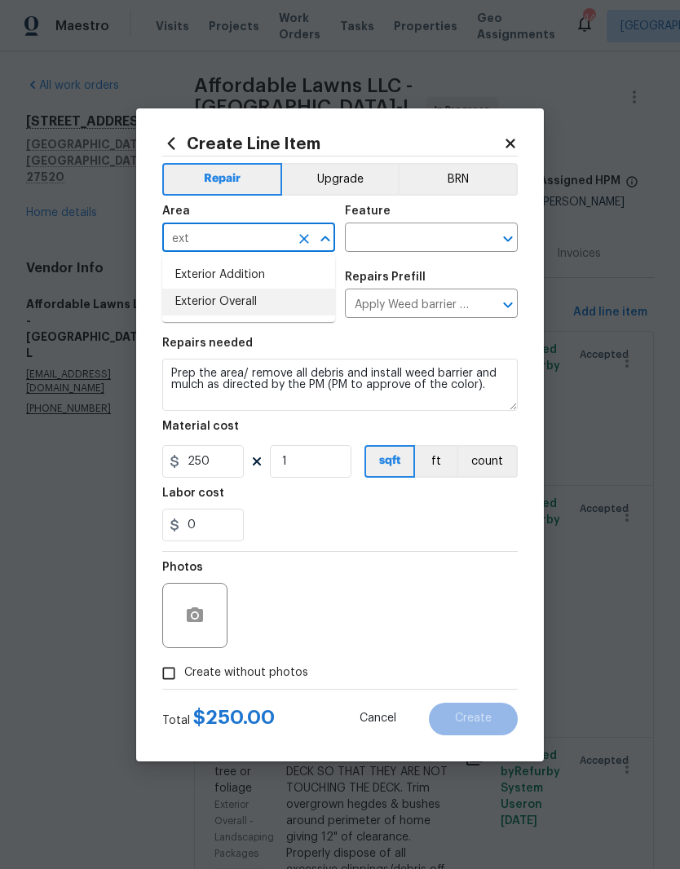
click at [280, 305] on li "Exterior Overall" at bounding box center [248, 302] width 173 height 27
type input "Exterior Overall"
click at [436, 240] on input "text" at bounding box center [408, 239] width 127 height 25
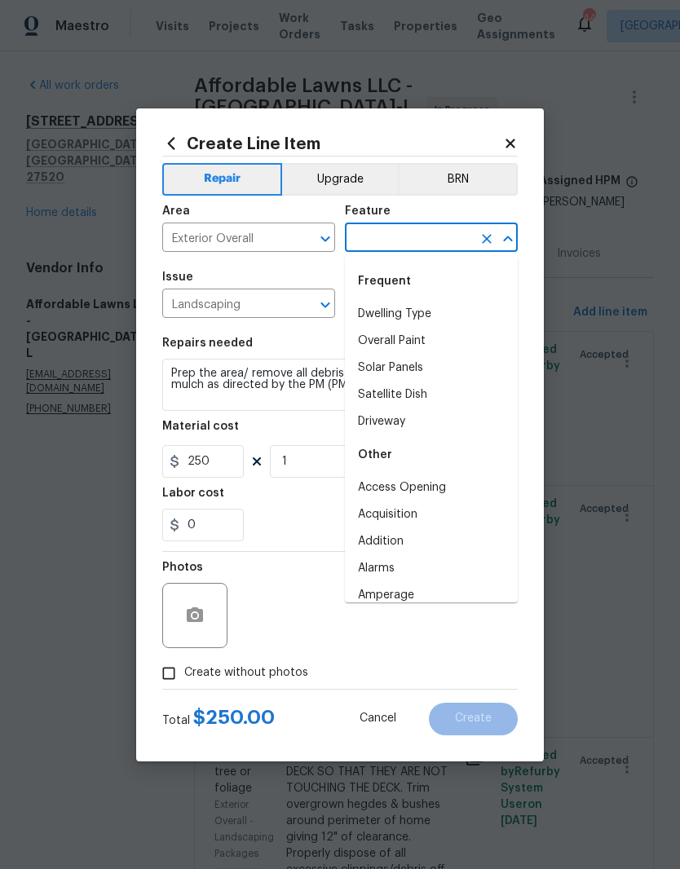
type input "h"
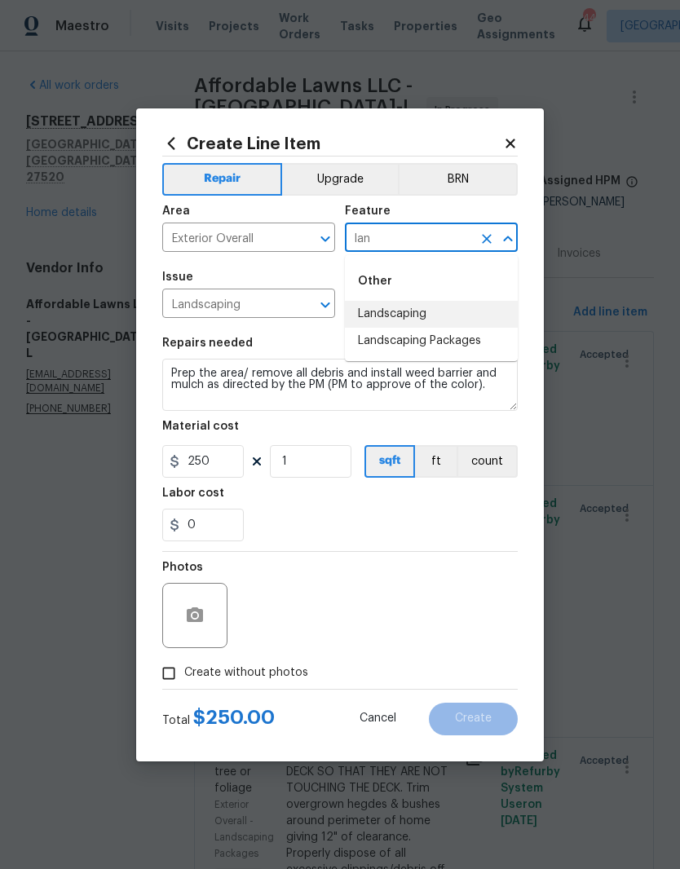
click at [471, 315] on li "Landscaping" at bounding box center [431, 314] width 173 height 27
type input "Landscaping"
click at [351, 512] on div "0" at bounding box center [339, 525] width 355 height 33
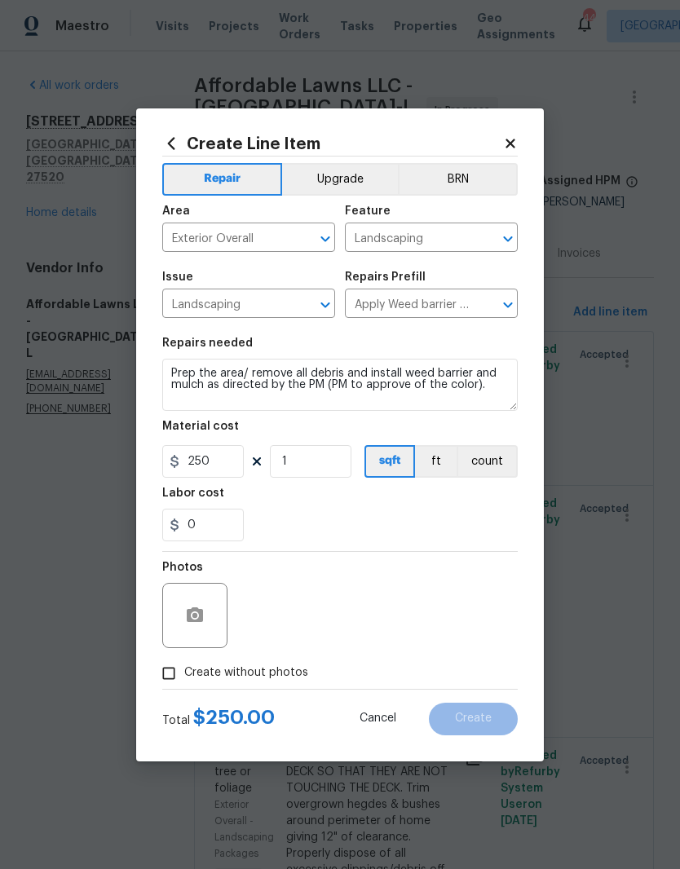
click at [282, 677] on span "Create without photos" at bounding box center [246, 672] width 124 height 17
click at [184, 677] on input "Create without photos" at bounding box center [168, 673] width 31 height 31
checkbox input "true"
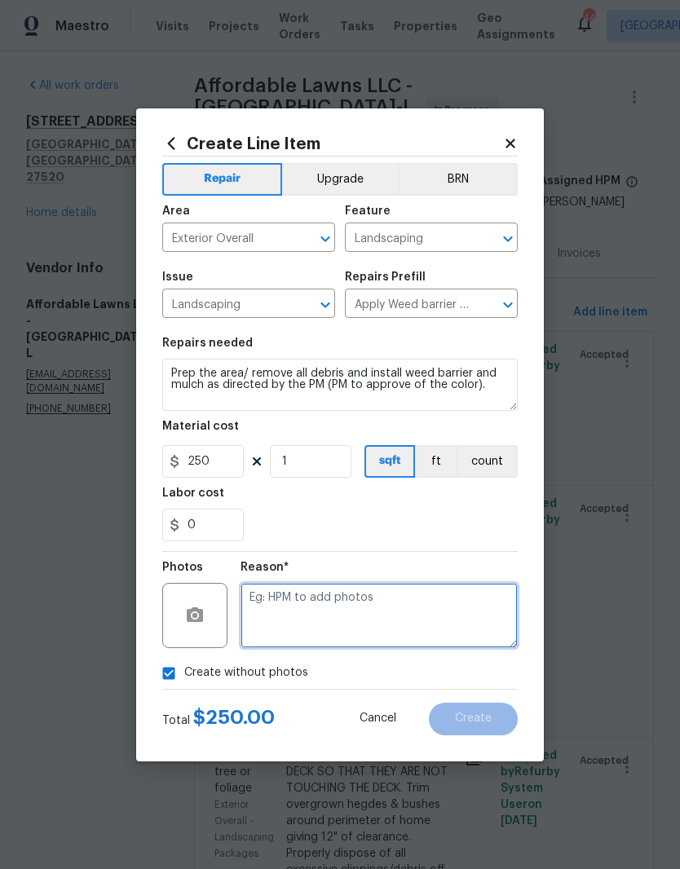
click at [451, 632] on textarea at bounding box center [378, 615] width 277 height 65
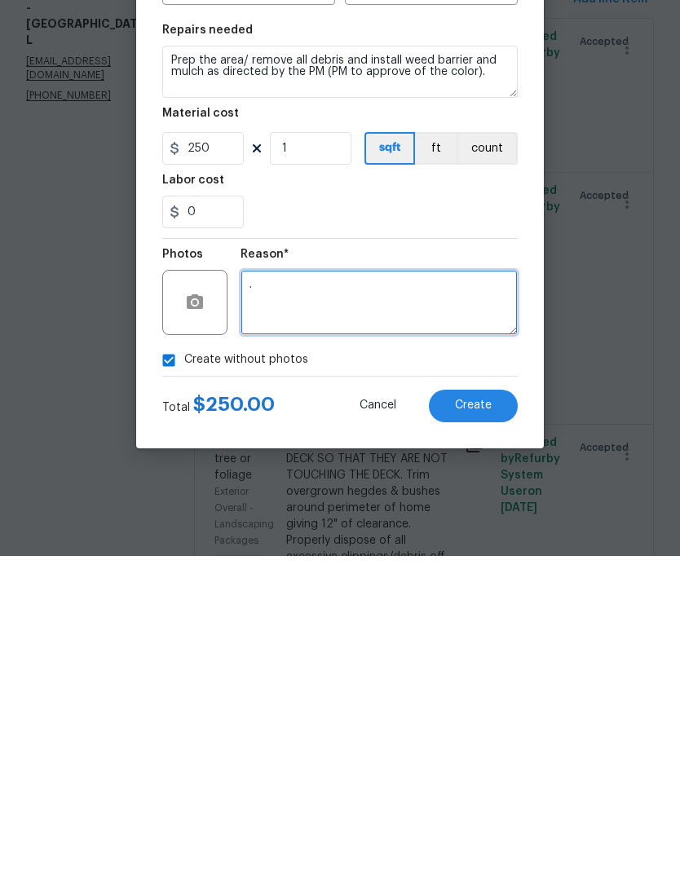
type textarea "."
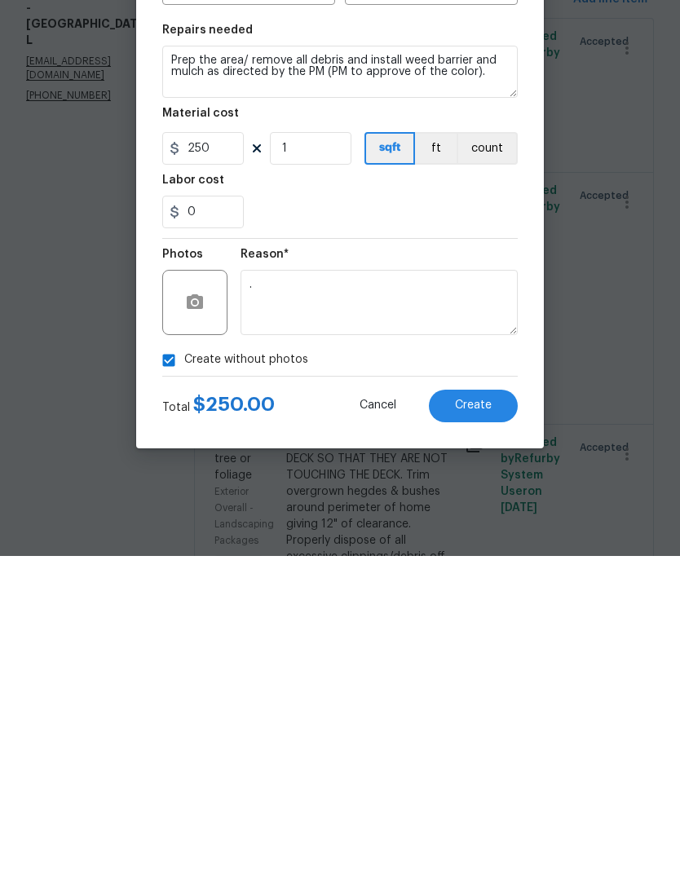
click at [493, 703] on button "Create" at bounding box center [473, 719] width 89 height 33
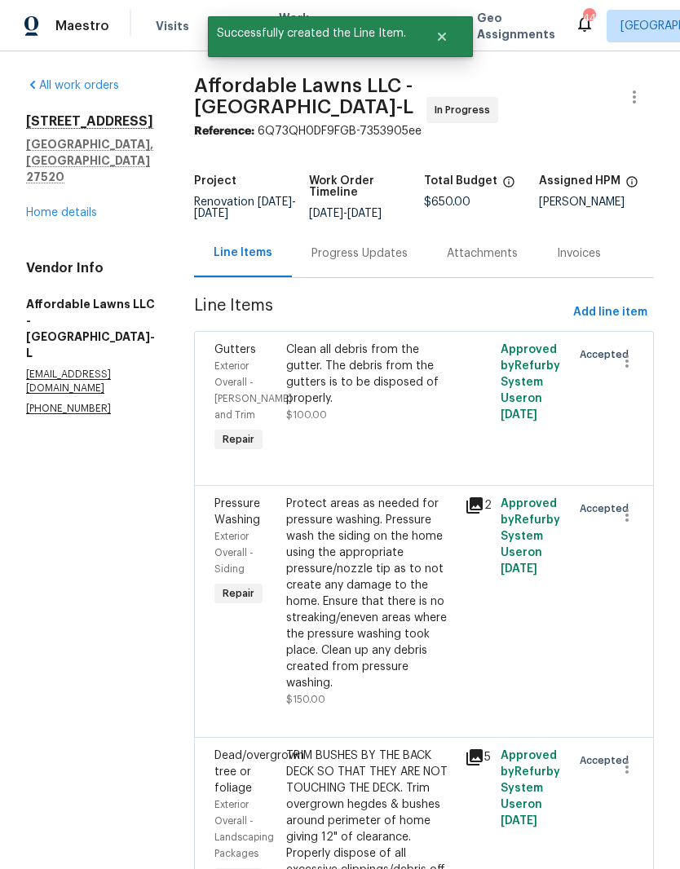
scroll to position [0, 0]
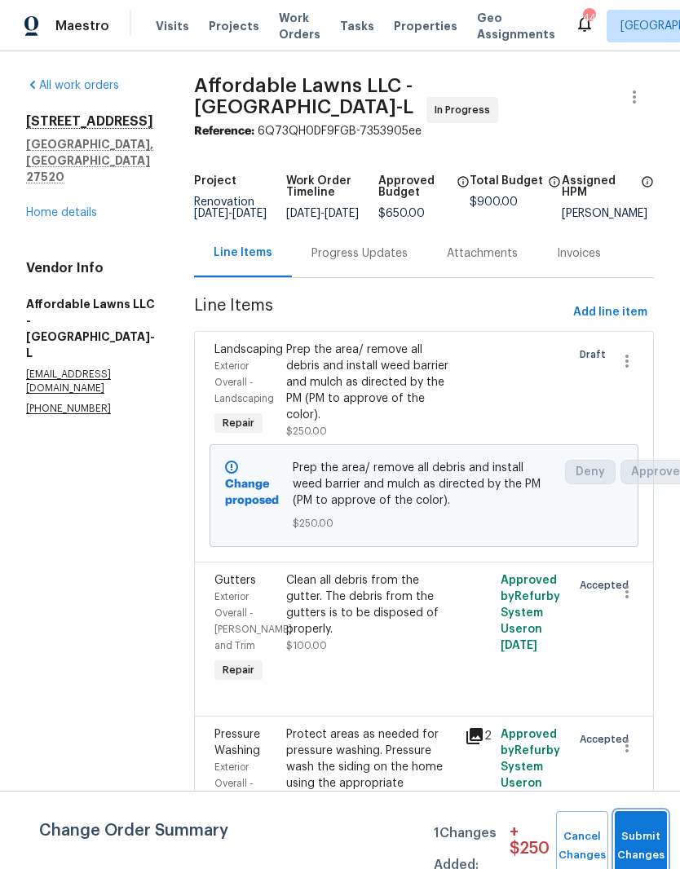
click at [645, 835] on button "Submit Changes" at bounding box center [641, 846] width 52 height 70
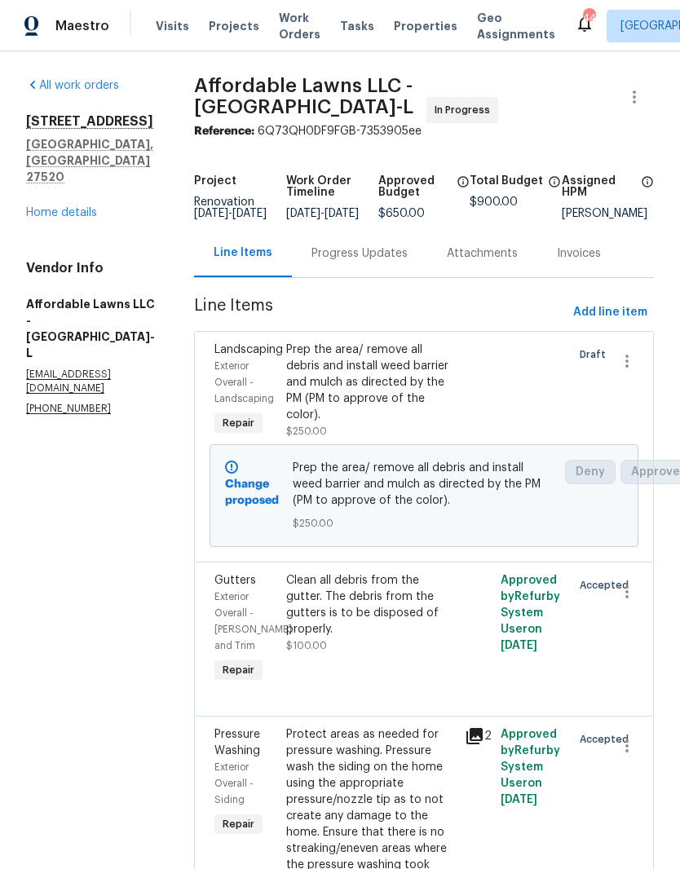
click at [48, 207] on link "Home details" at bounding box center [61, 212] width 71 height 11
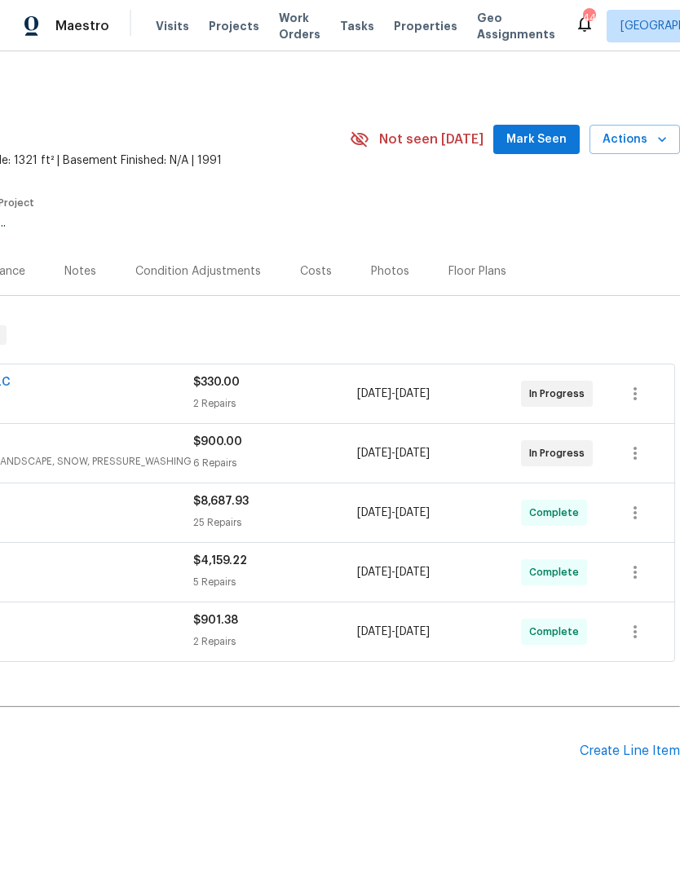
scroll to position [0, 241]
click at [550, 152] on button "Mark Seen" at bounding box center [536, 140] width 86 height 30
click at [556, 142] on span "Mark Seen" at bounding box center [536, 140] width 60 height 20
click at [657, 258] on div "Visits Work Orders Maintenance Notes Condition Adjustments Costs Photos Floor P…" at bounding box center [219, 271] width 921 height 49
click at [654, 140] on icon "button" at bounding box center [662, 139] width 16 height 16
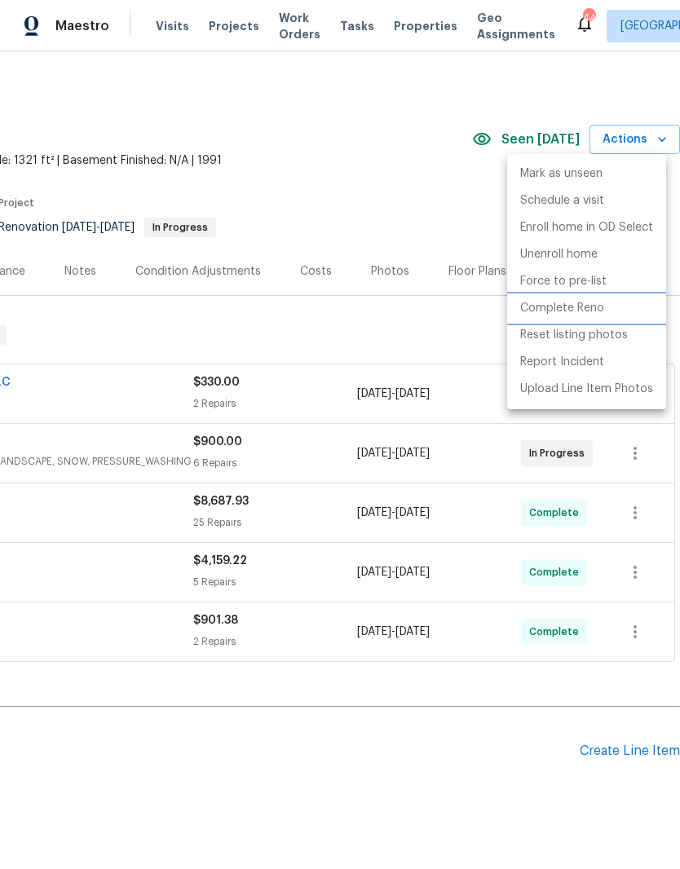
click at [623, 309] on li "Complete Reno" at bounding box center [586, 308] width 159 height 27
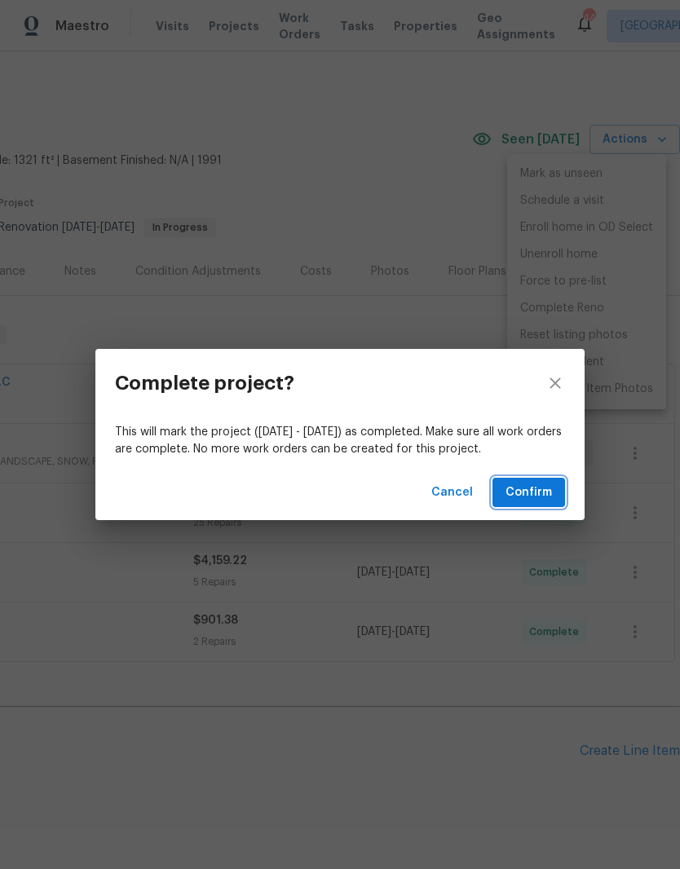
click at [539, 493] on span "Confirm" at bounding box center [528, 493] width 46 height 20
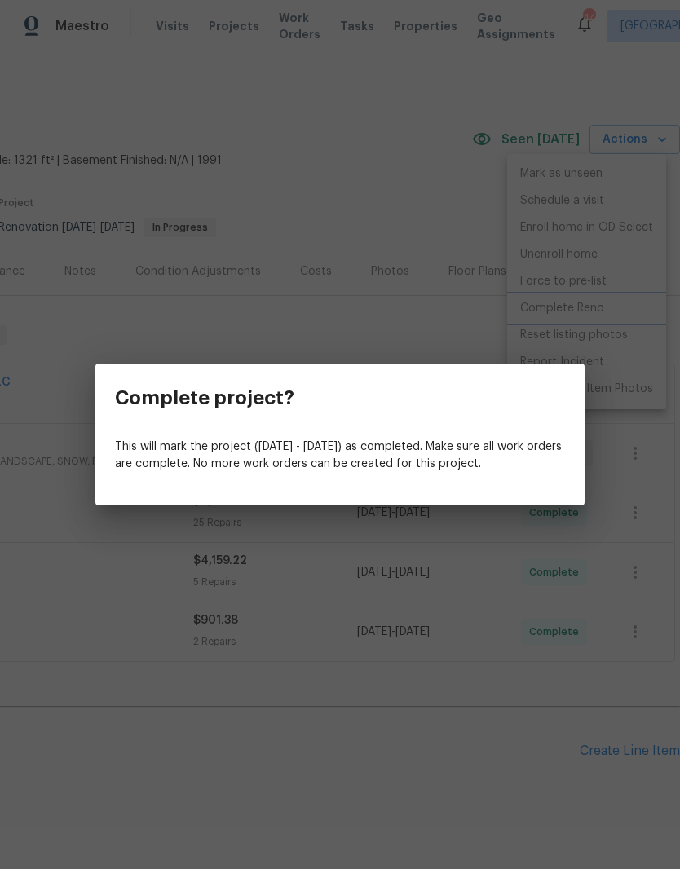
click at [72, 709] on div "Complete project? This will mark the project ([DATE] - [DATE]) as completed. Ma…" at bounding box center [340, 434] width 680 height 869
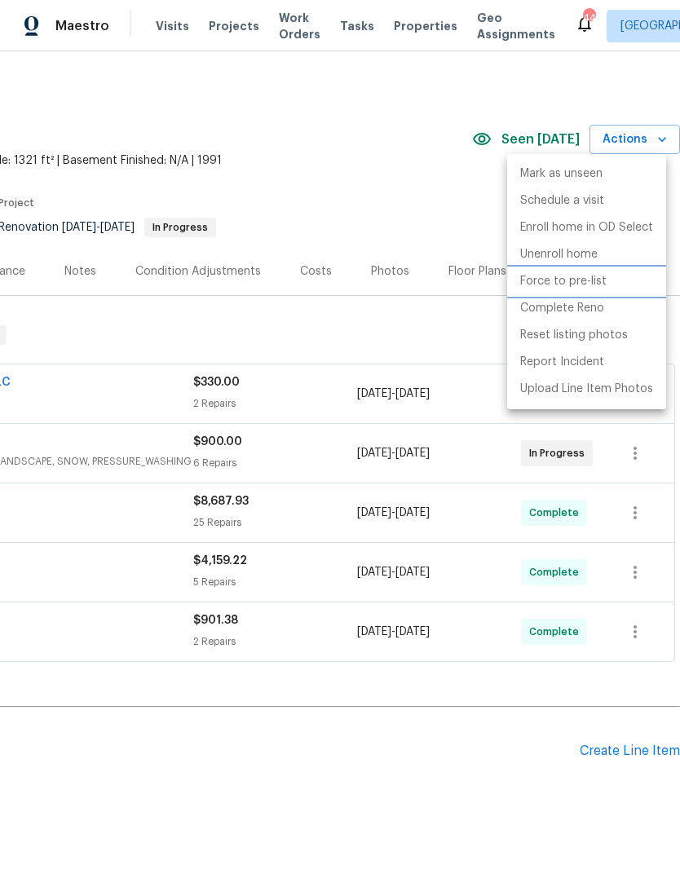
click at [599, 282] on p "Force to pre-list" at bounding box center [563, 281] width 86 height 17
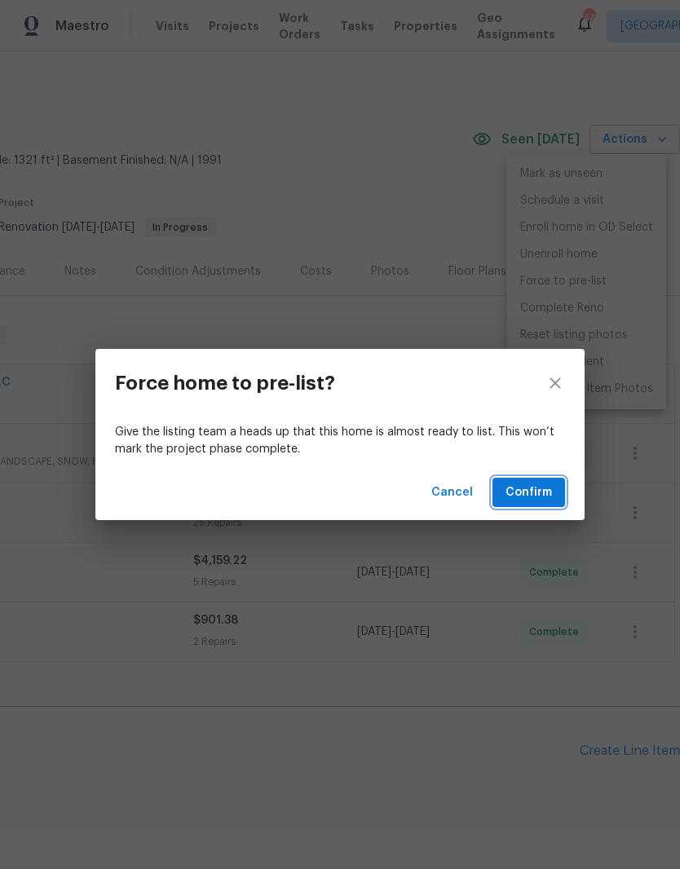
click at [550, 486] on span "Confirm" at bounding box center [528, 493] width 46 height 20
